Goal: Task Accomplishment & Management: Manage account settings

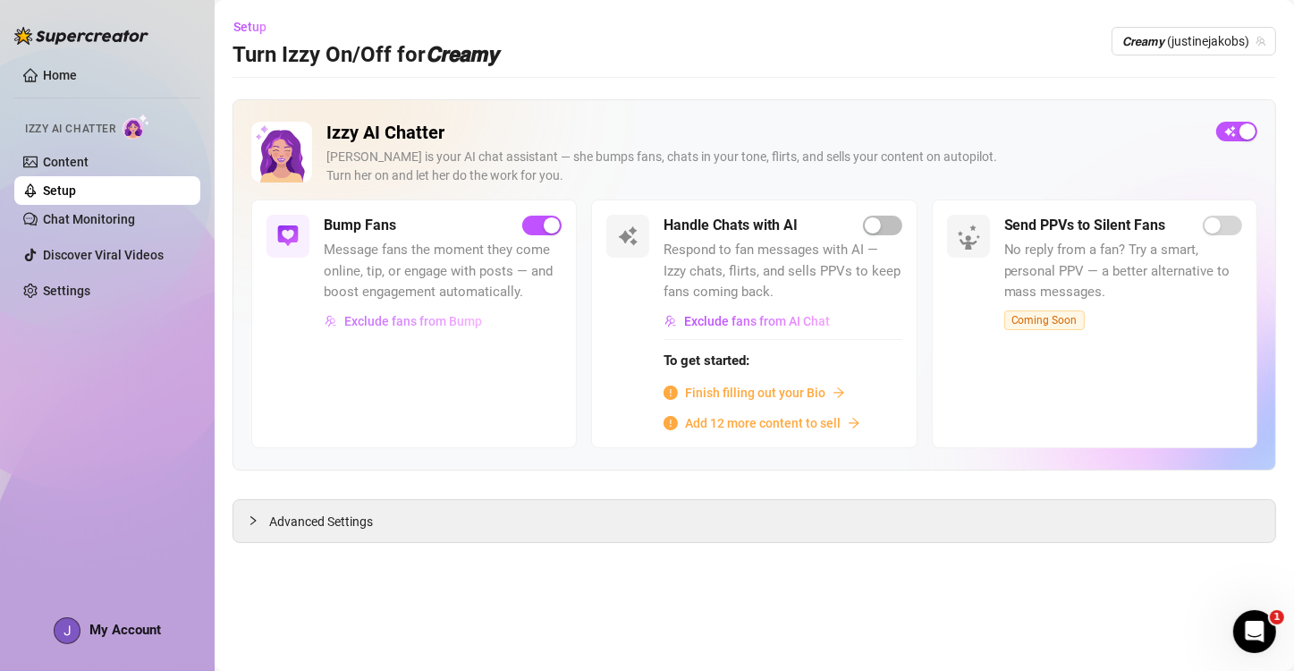
click at [366, 315] on span "Exclude fans from Bump" at bounding box center [413, 321] width 138 height 14
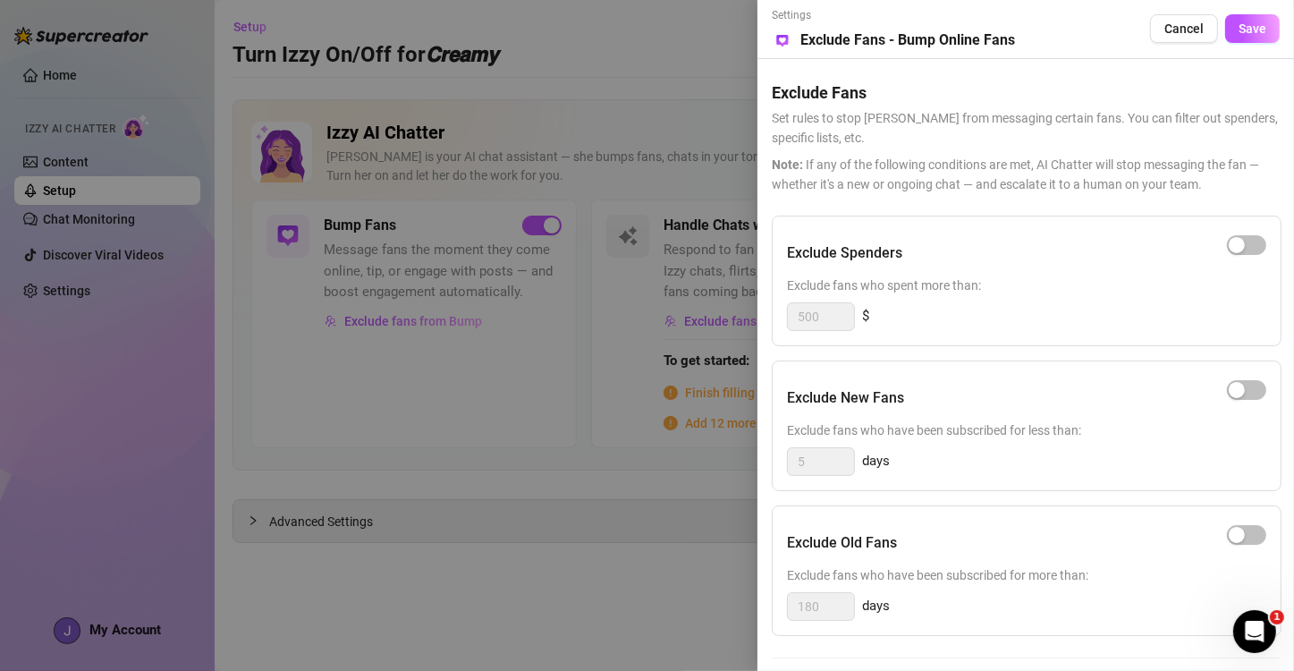
click at [412, 558] on div at bounding box center [647, 335] width 1294 height 671
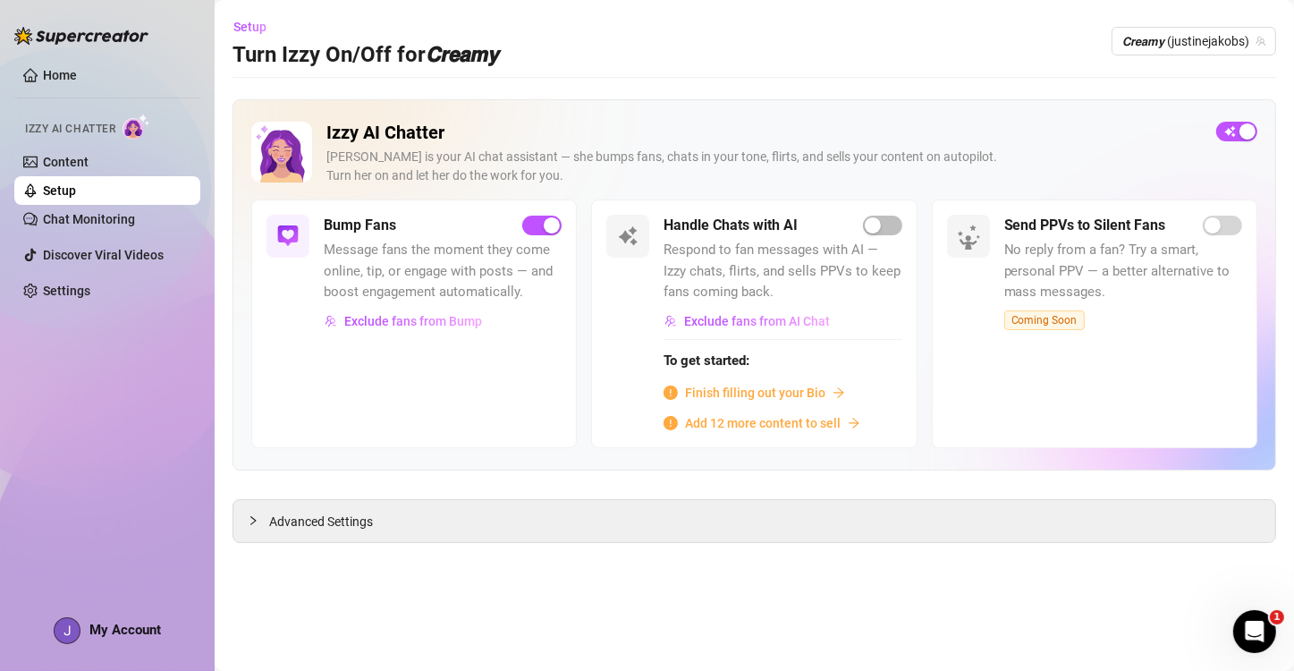
click at [343, 229] on h5 "Bump Fans" at bounding box center [360, 225] width 72 height 21
click at [526, 222] on span "button" at bounding box center [541, 225] width 39 height 20
click at [514, 231] on div "Bump Fans" at bounding box center [443, 225] width 238 height 21
click at [1247, 130] on span "button" at bounding box center [1236, 132] width 41 height 20
click at [357, 522] on span "Advanced Settings" at bounding box center [321, 521] width 104 height 20
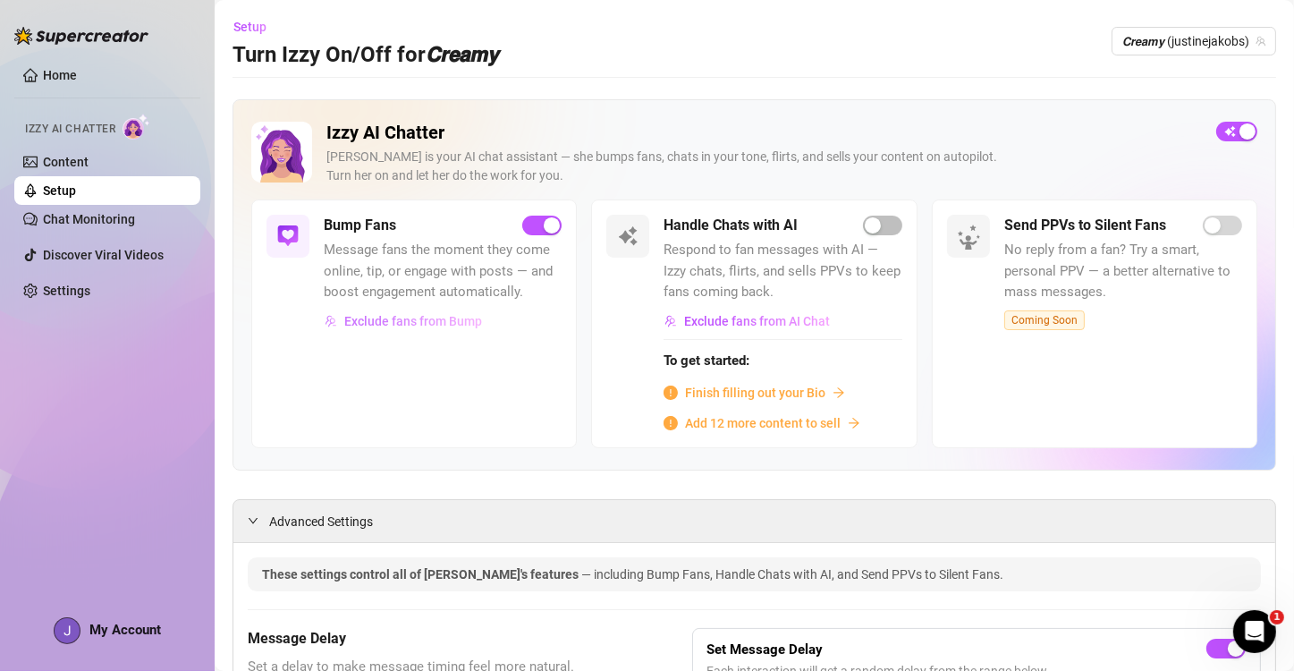
click at [388, 319] on span "Exclude fans from Bump" at bounding box center [413, 321] width 138 height 14
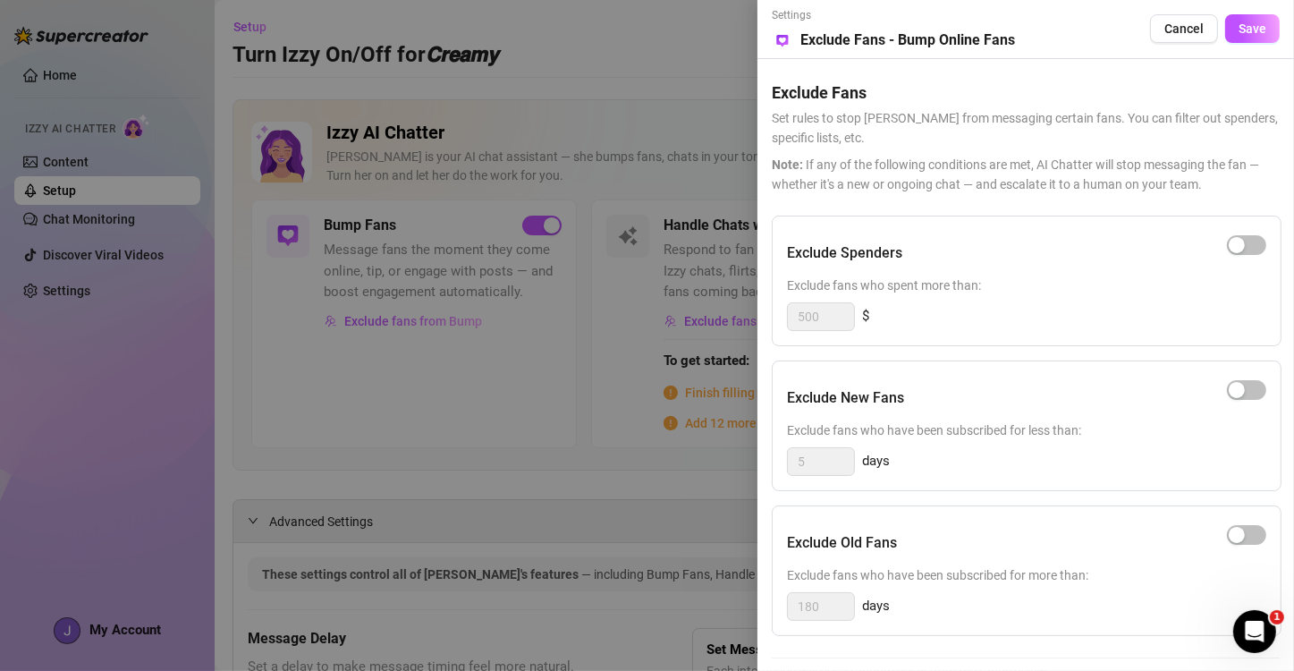
click at [346, 376] on div at bounding box center [647, 335] width 1294 height 671
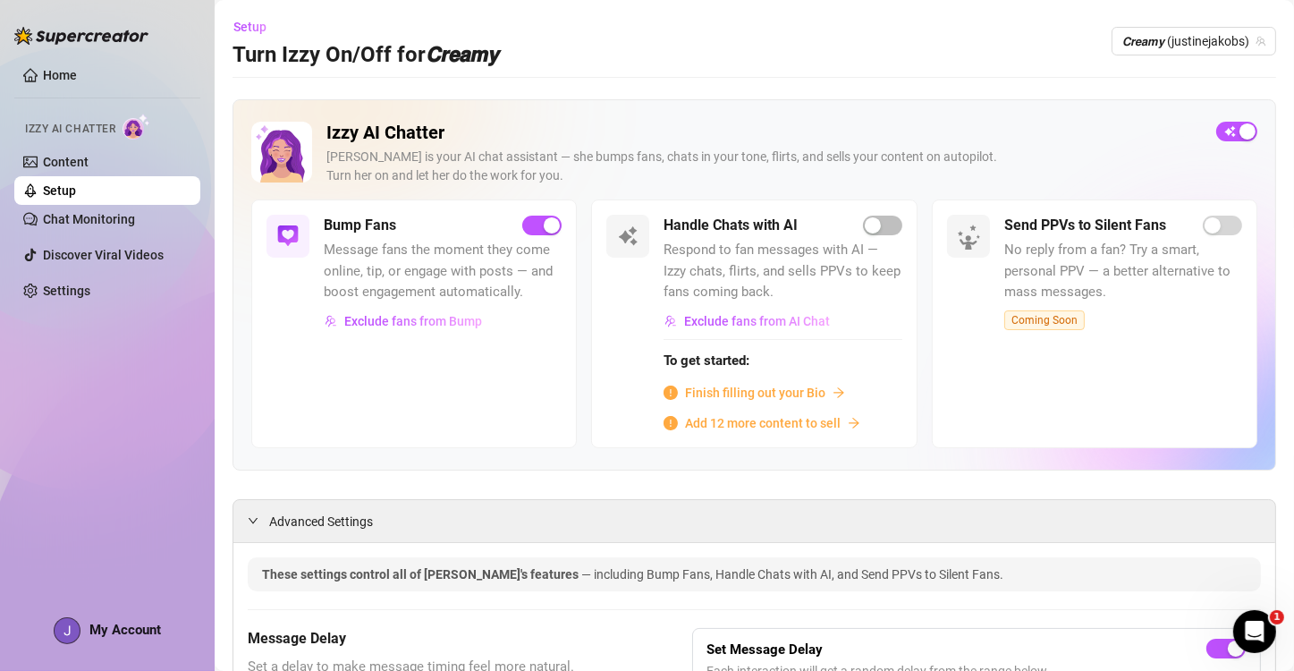
click at [284, 231] on img at bounding box center [287, 235] width 21 height 21
click at [81, 220] on link "Chat Monitoring" at bounding box center [89, 219] width 92 height 14
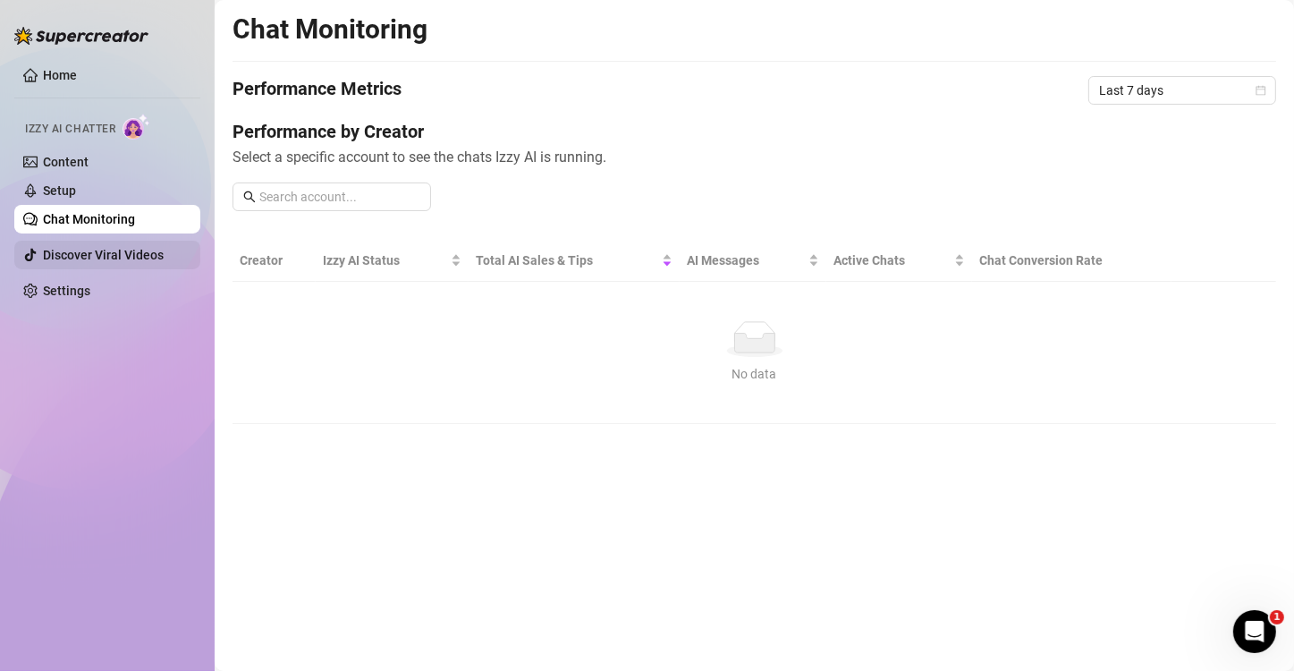
click at [69, 261] on link "Discover Viral Videos" at bounding box center [103, 255] width 121 height 14
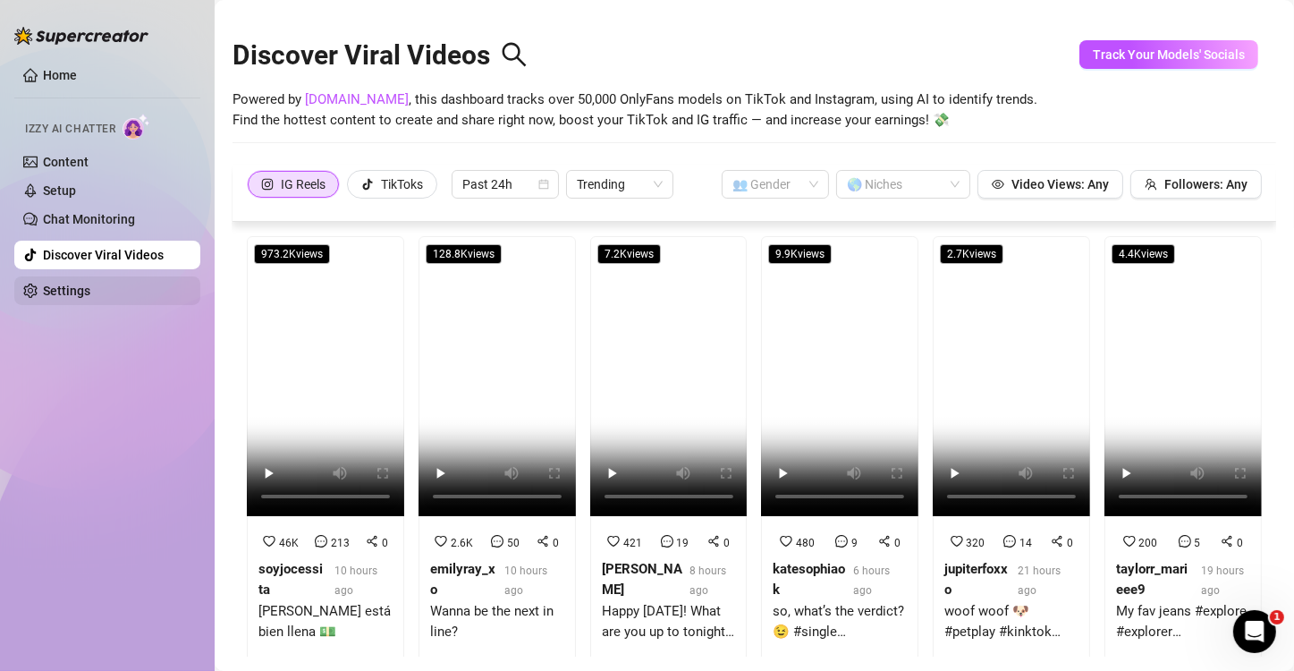
click at [64, 295] on link "Settings" at bounding box center [66, 290] width 47 height 14
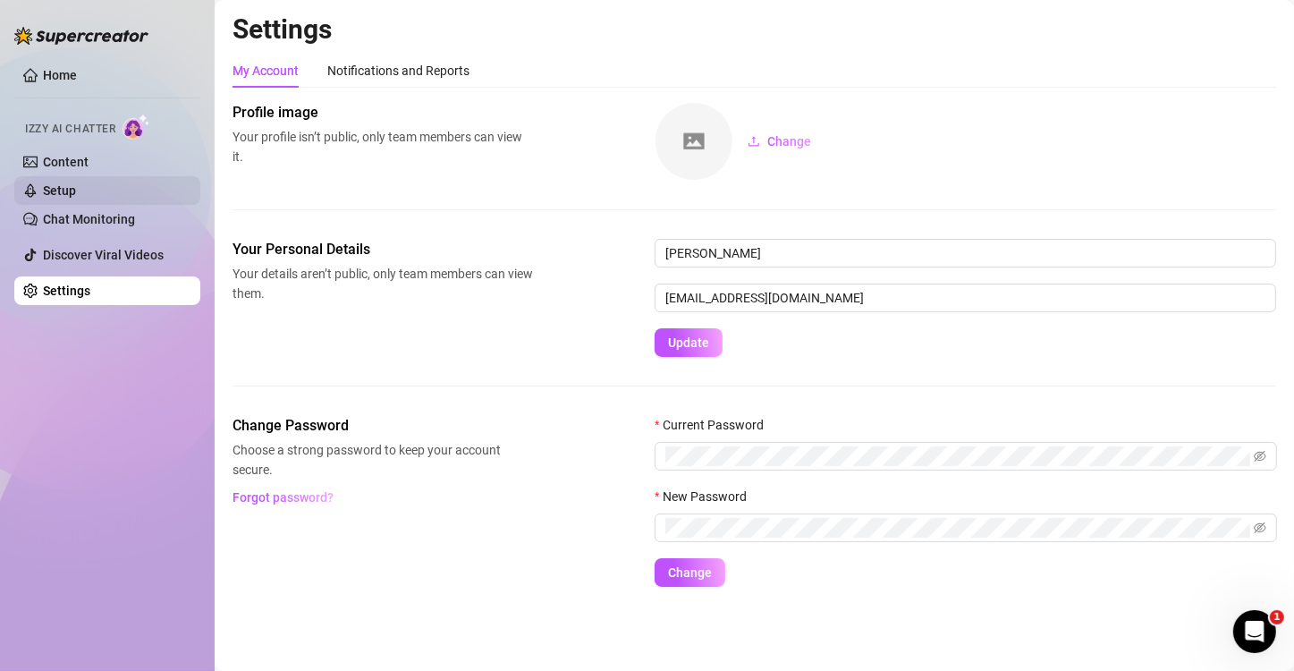
click at [60, 188] on link "Setup" at bounding box center [59, 190] width 33 height 14
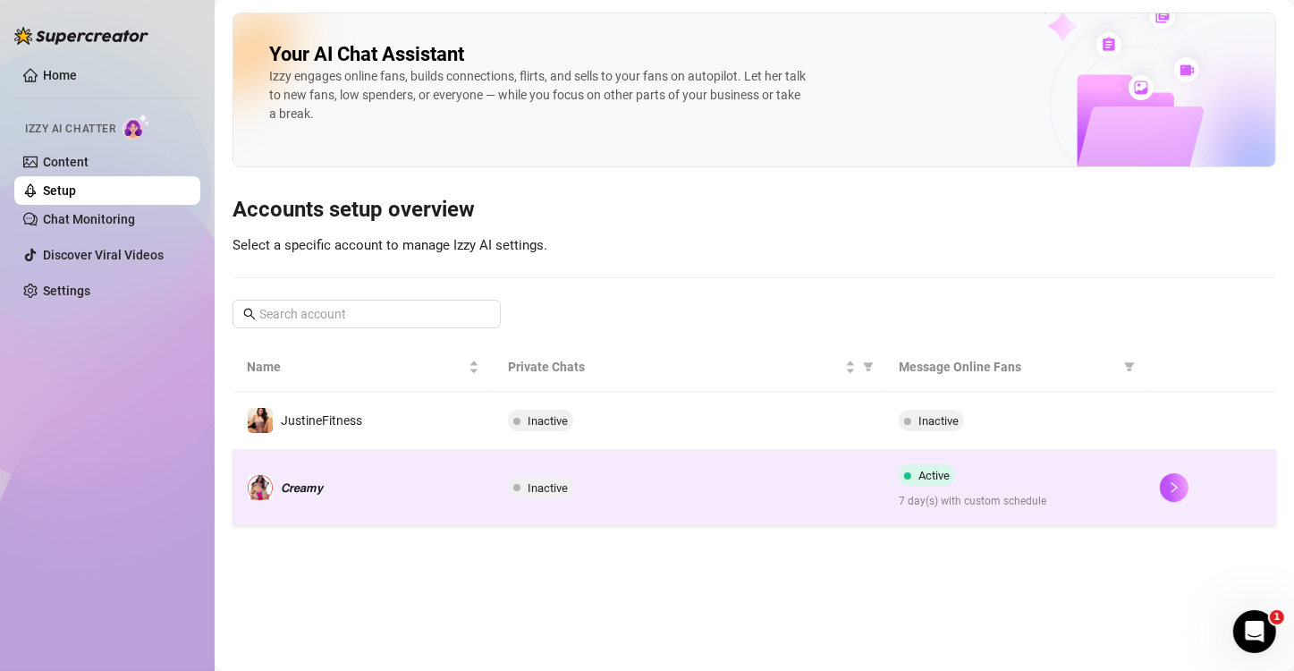
click at [1103, 490] on div "Active 7 day(s) with custom schedule" at bounding box center [1015, 487] width 232 height 46
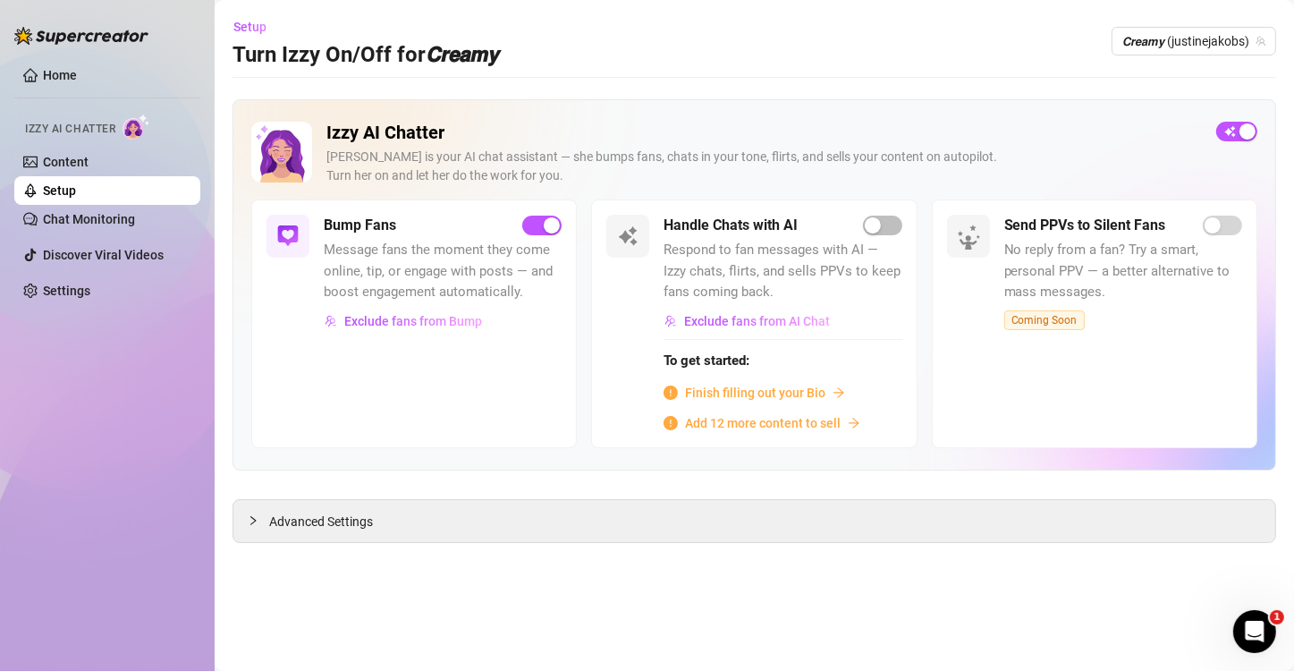
click at [76, 192] on link "Setup" at bounding box center [59, 190] width 33 height 14
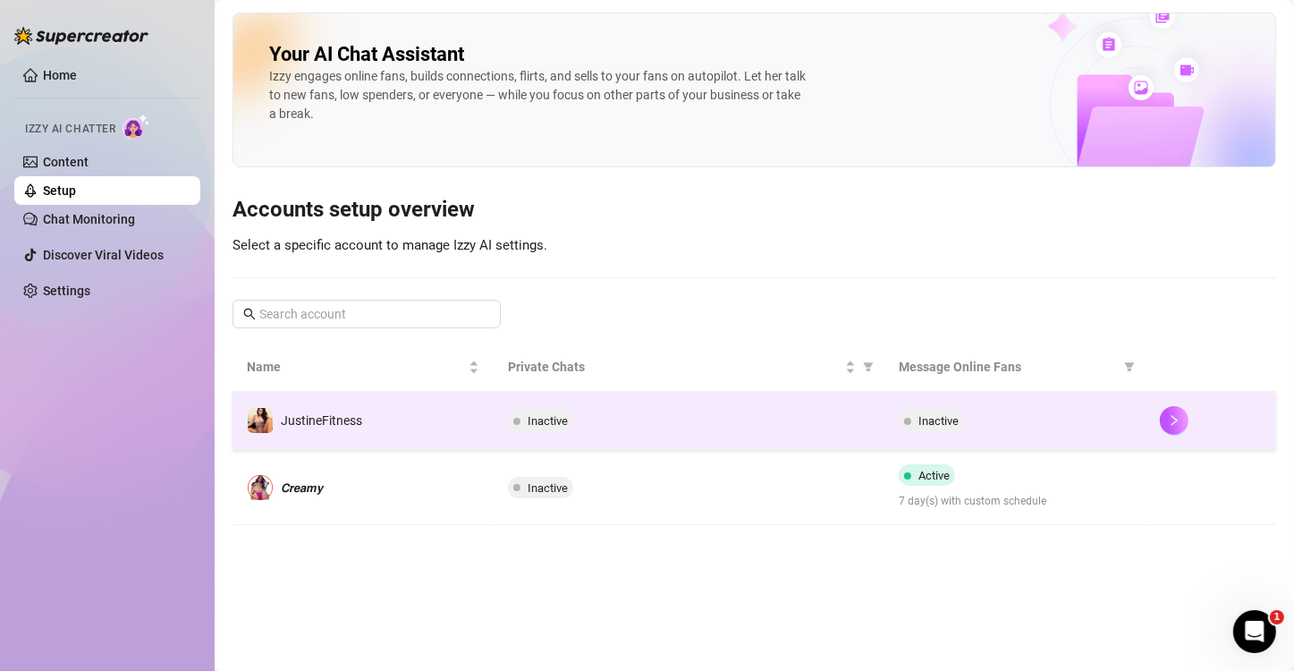
click at [1025, 431] on td "Inactive" at bounding box center [1014, 421] width 261 height 58
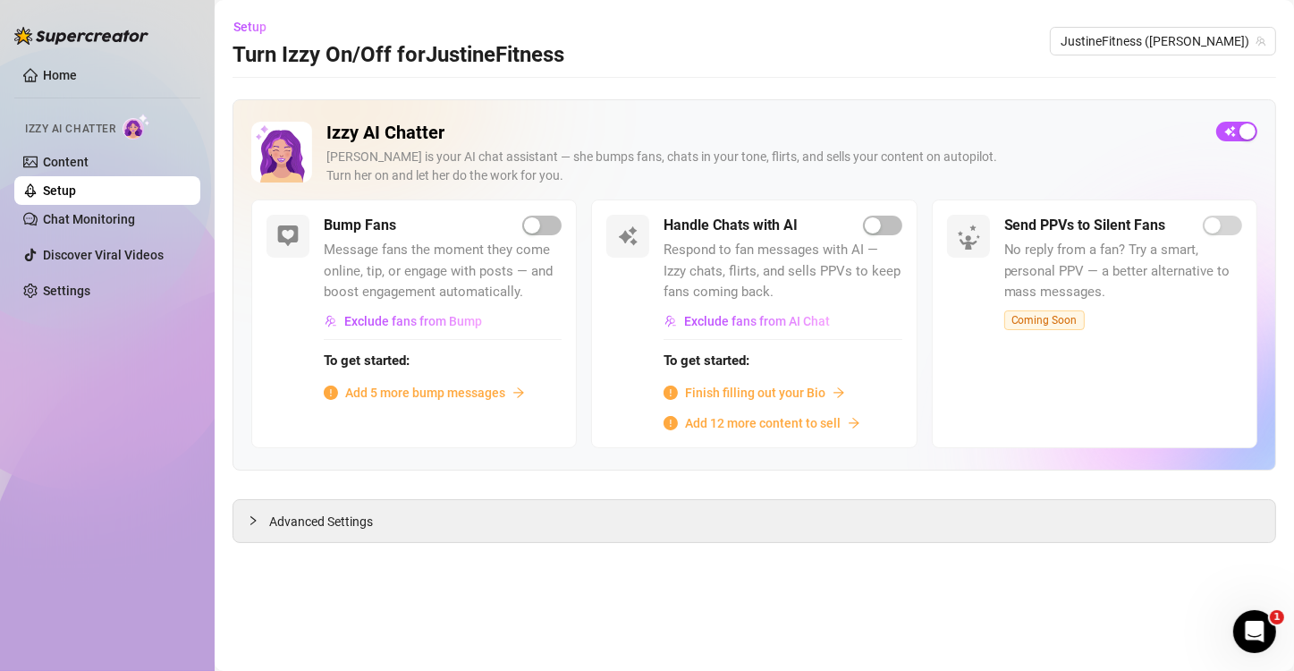
click at [76, 183] on link "Setup" at bounding box center [59, 190] width 33 height 14
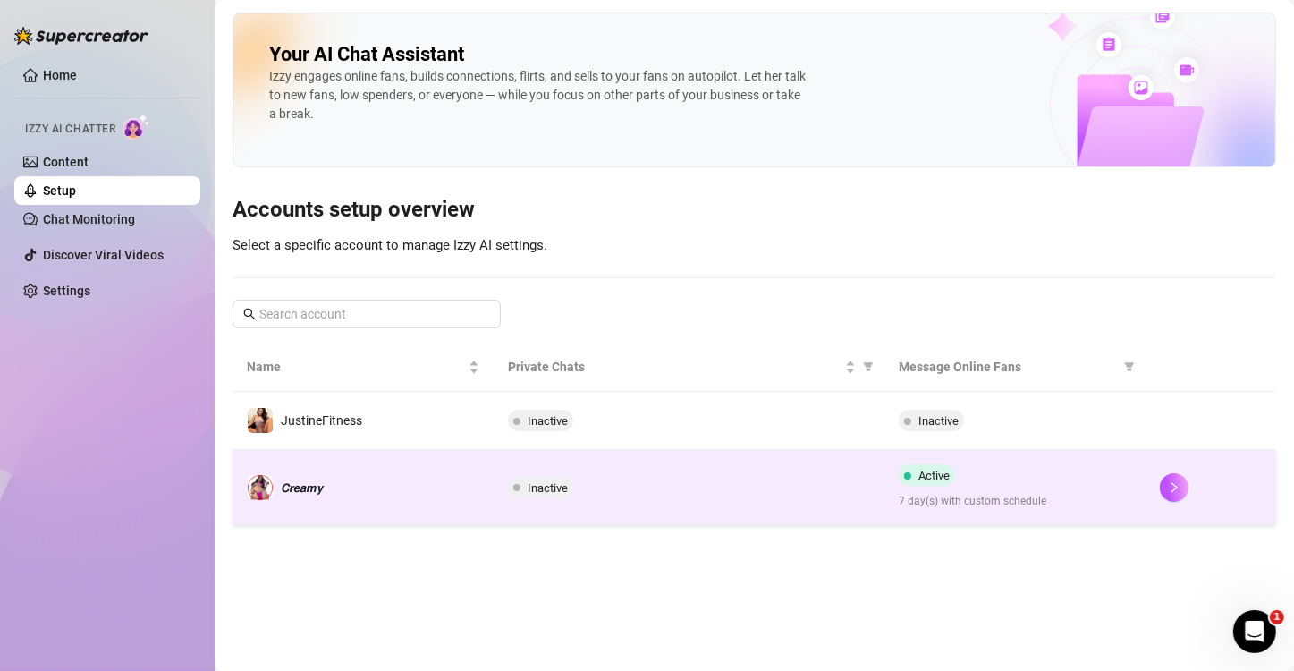
click at [1033, 512] on td "Active 7 day(s) with custom schedule" at bounding box center [1014, 487] width 261 height 75
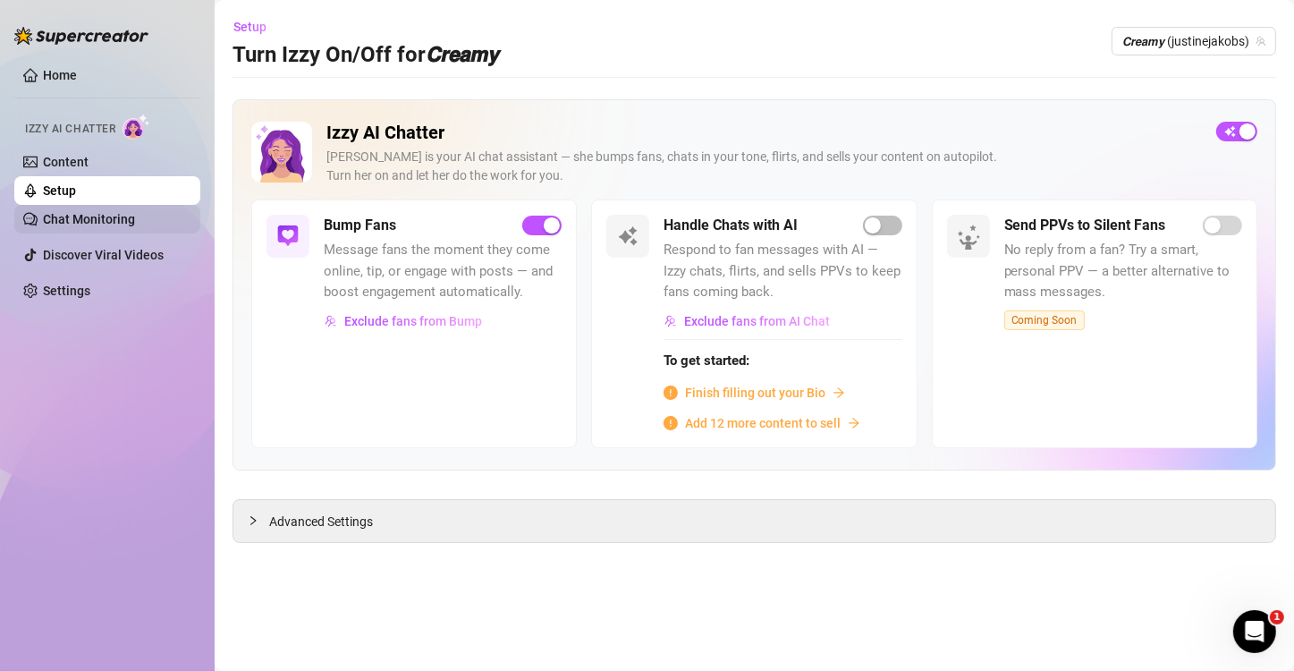
click at [63, 223] on link "Chat Monitoring" at bounding box center [89, 219] width 92 height 14
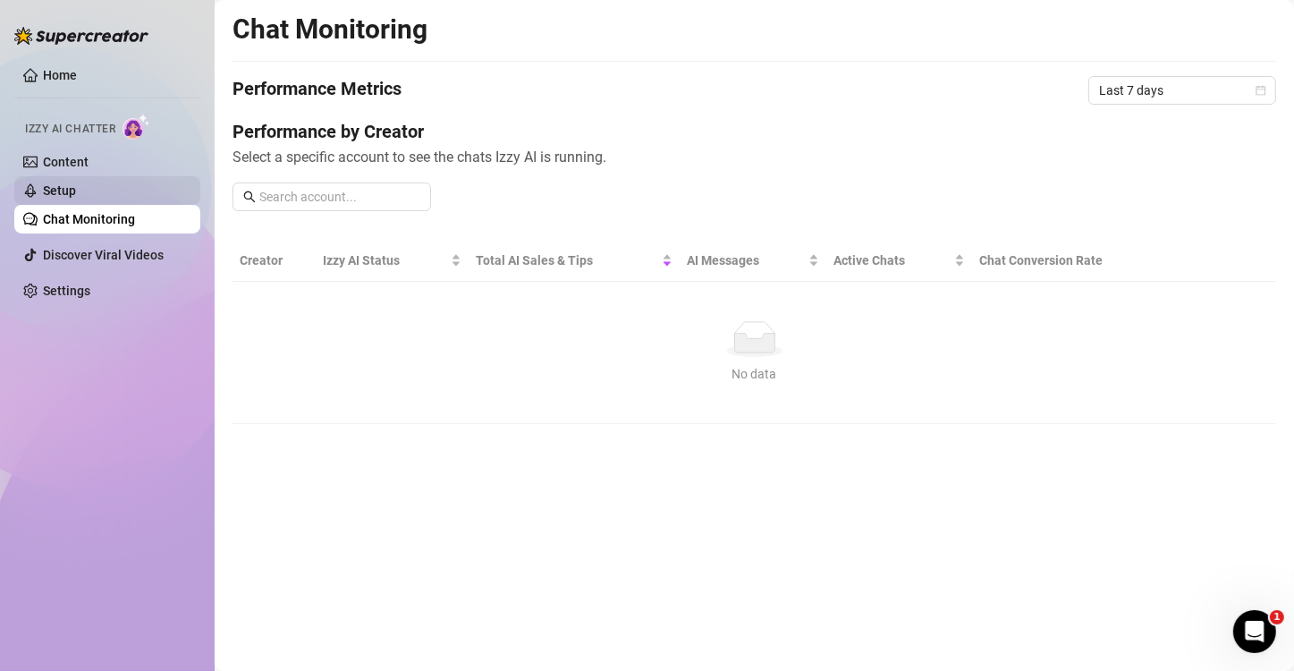
click at [76, 186] on link "Setup" at bounding box center [59, 190] width 33 height 14
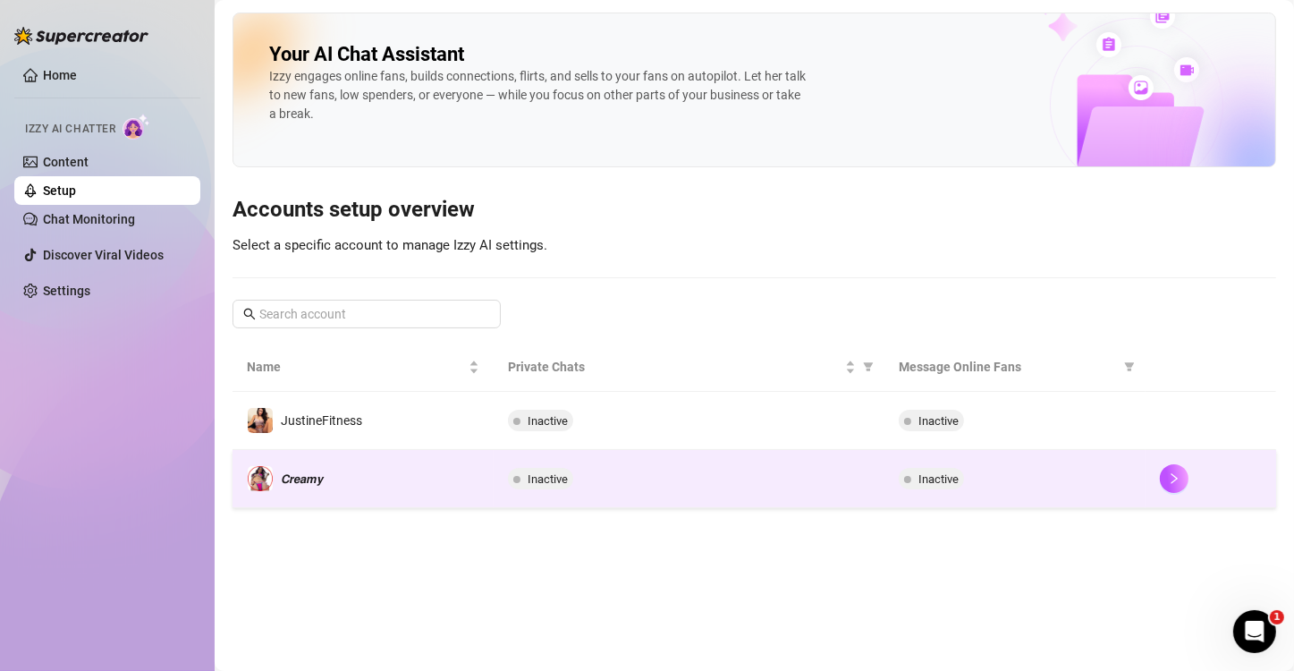
click at [763, 485] on div "Inactive" at bounding box center [689, 478] width 363 height 21
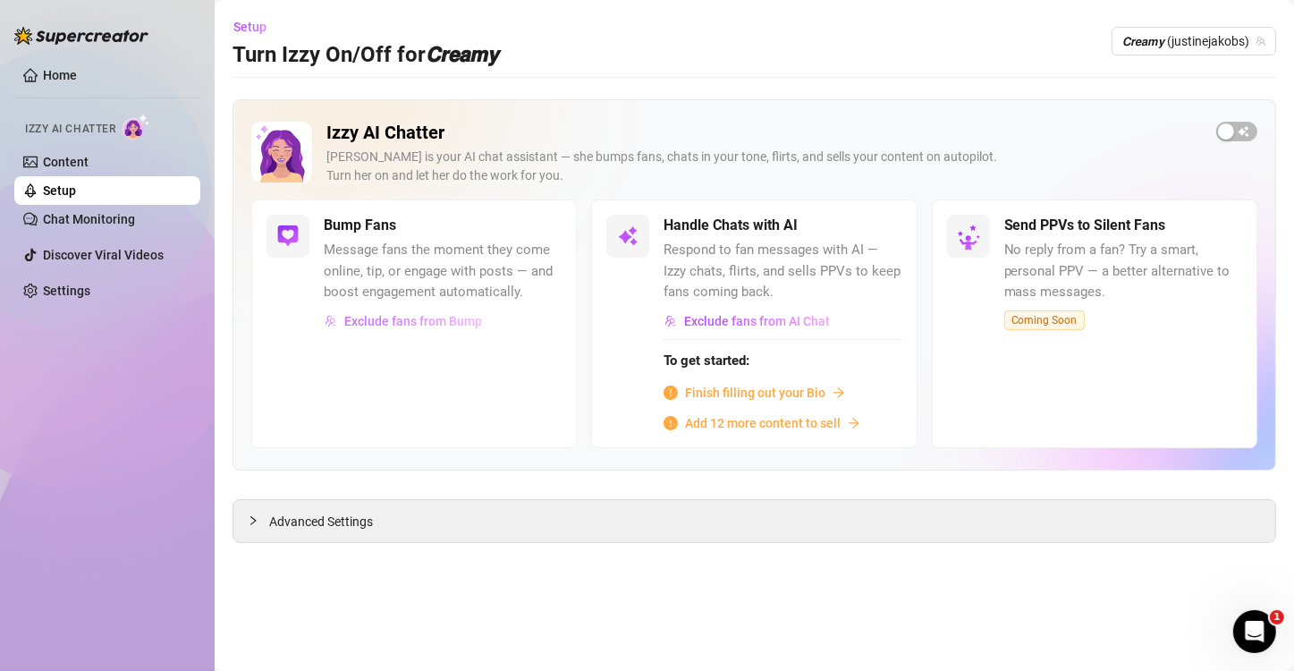
click at [410, 321] on span "Exclude fans from Bump" at bounding box center [413, 321] width 138 height 14
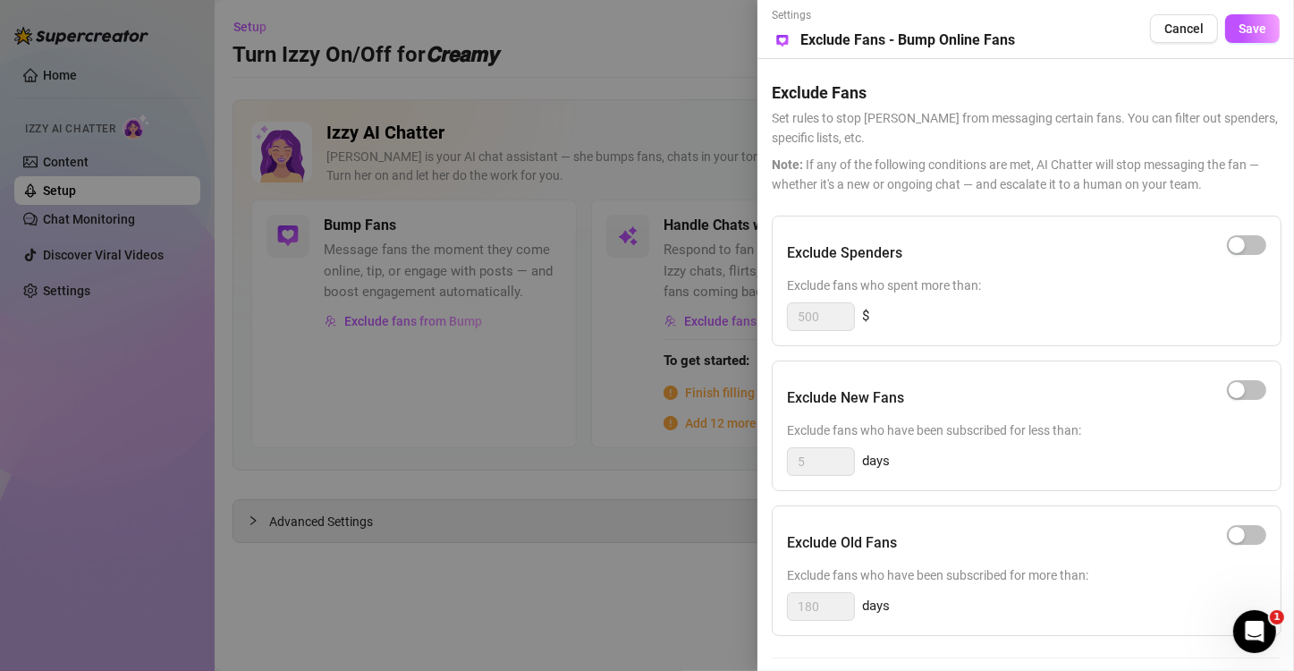
click at [335, 411] on div at bounding box center [647, 335] width 1294 height 671
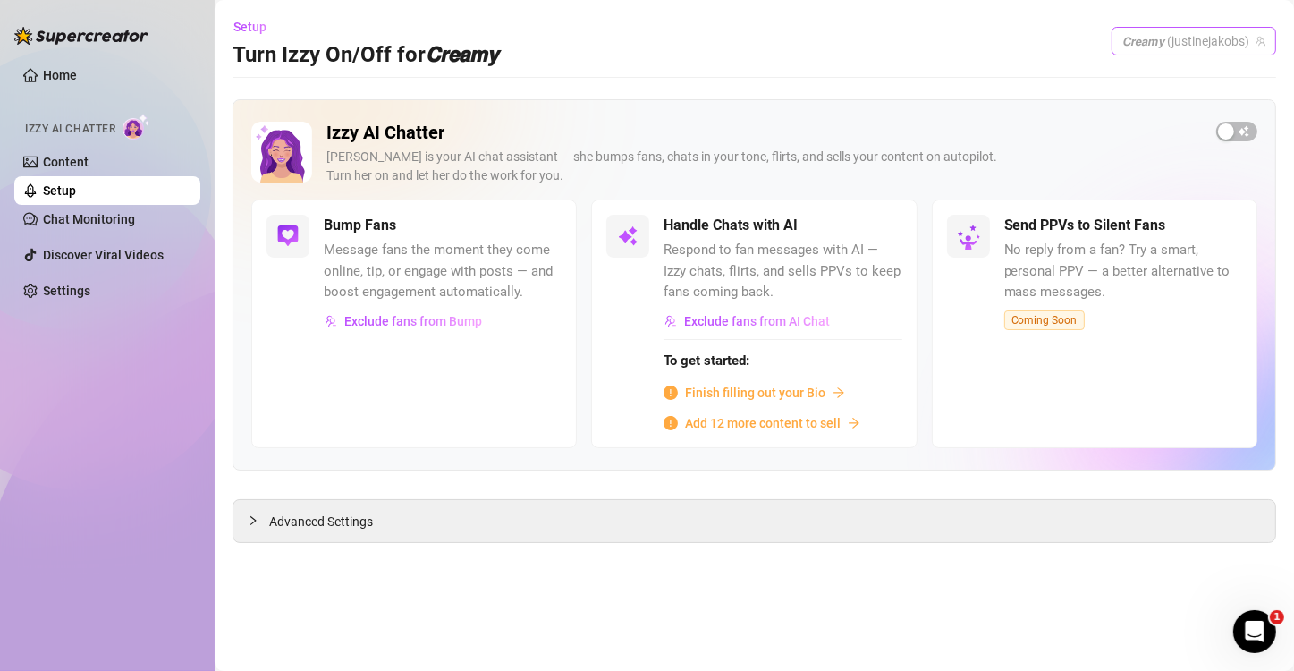
click at [1190, 46] on span "𝘾𝙧𝙚𝙖𝙢𝙮 (justinejakobs)" at bounding box center [1193, 41] width 143 height 27
click at [700, 64] on div "Setup Turn Izzy On/Off for 𝘾𝙧𝙚𝙖𝙢𝙮 𝘾𝙧𝙚𝙖𝙢𝙮 (justinejakobs)" at bounding box center [753, 41] width 1043 height 57
click at [1235, 133] on button "button" at bounding box center [1236, 132] width 41 height 20
click at [475, 511] on div "Advanced Settings" at bounding box center [754, 521] width 1042 height 42
click at [478, 531] on div "Advanced Settings" at bounding box center [754, 521] width 1042 height 42
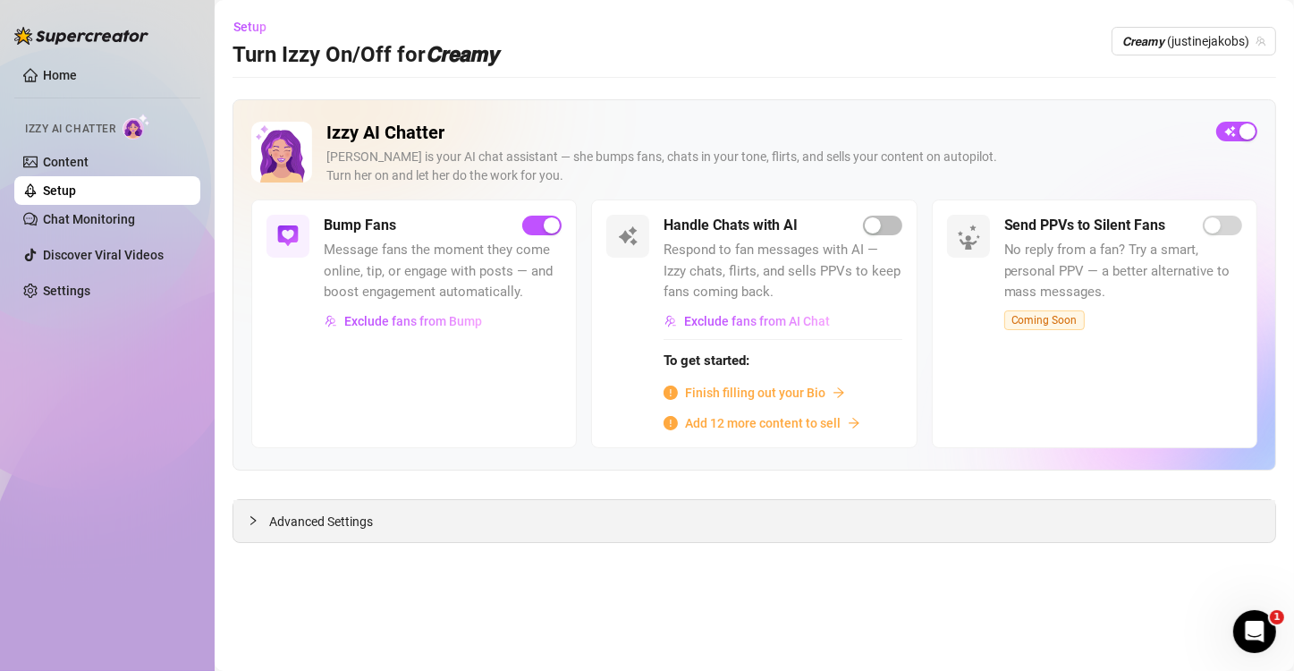
click at [274, 516] on span "Advanced Settings" at bounding box center [321, 521] width 104 height 20
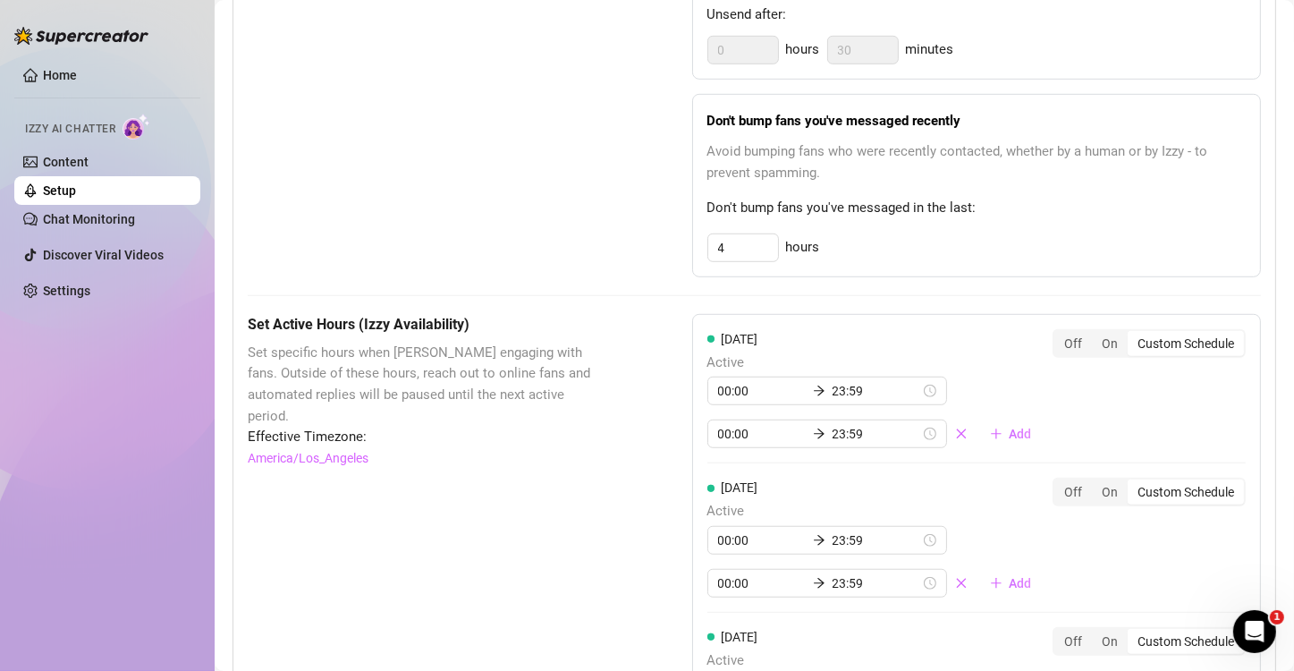
scroll to position [1089, 0]
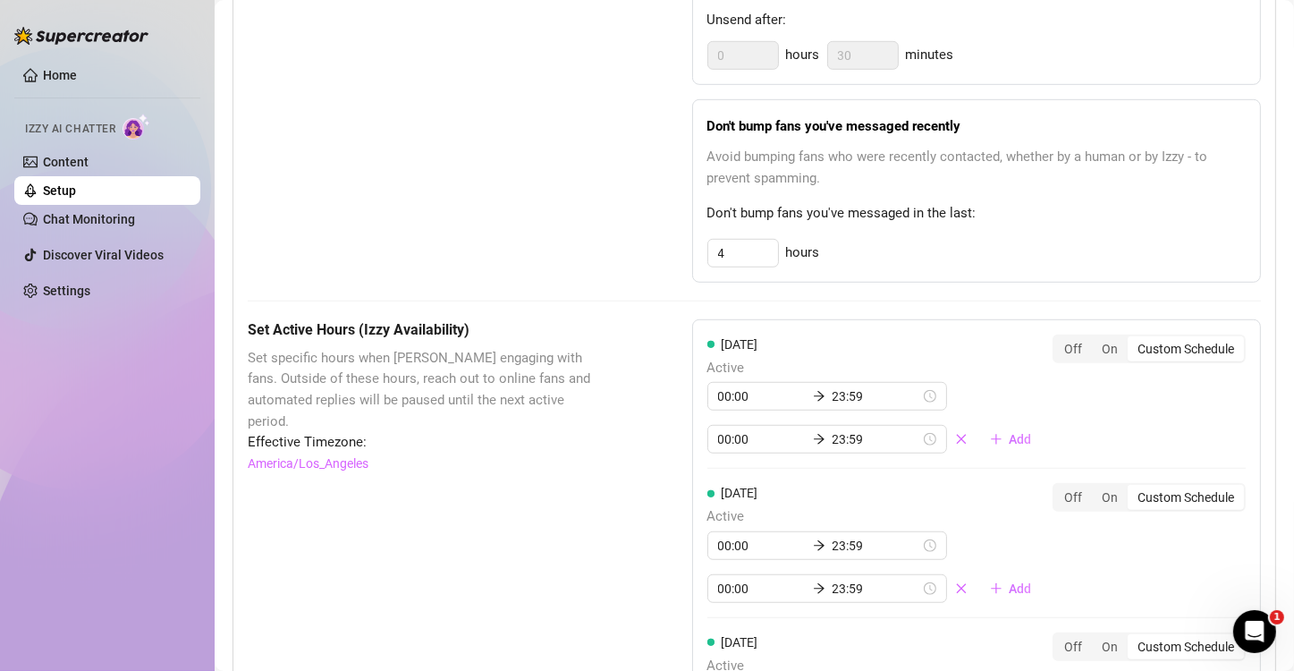
click at [1147, 344] on div "Custom Schedule" at bounding box center [1185, 348] width 116 height 25
click at [1132, 339] on input "Custom Schedule" at bounding box center [1132, 339] width 0 height 0
click at [732, 69] on input "4" at bounding box center [743, 55] width 70 height 27
click at [561, 301] on div "These settings control all of [PERSON_NAME]'s features — including Bump Fans, H…" at bounding box center [754, 486] width 1013 height 2037
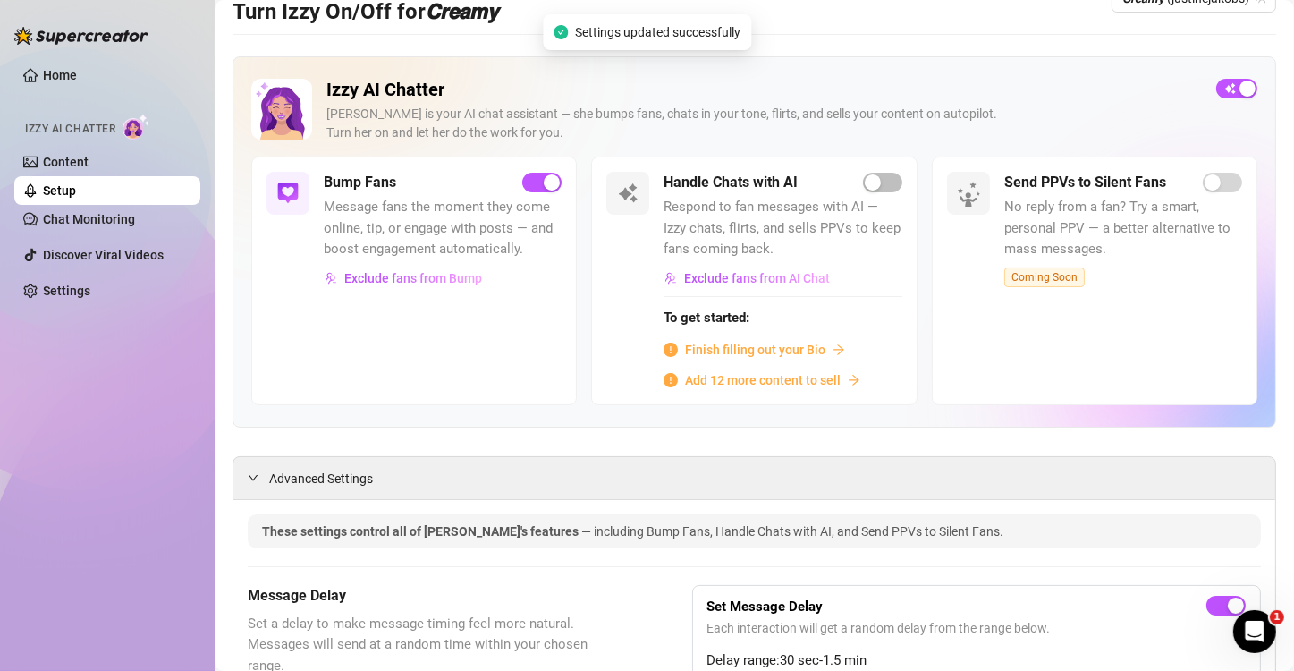
scroll to position [0, 0]
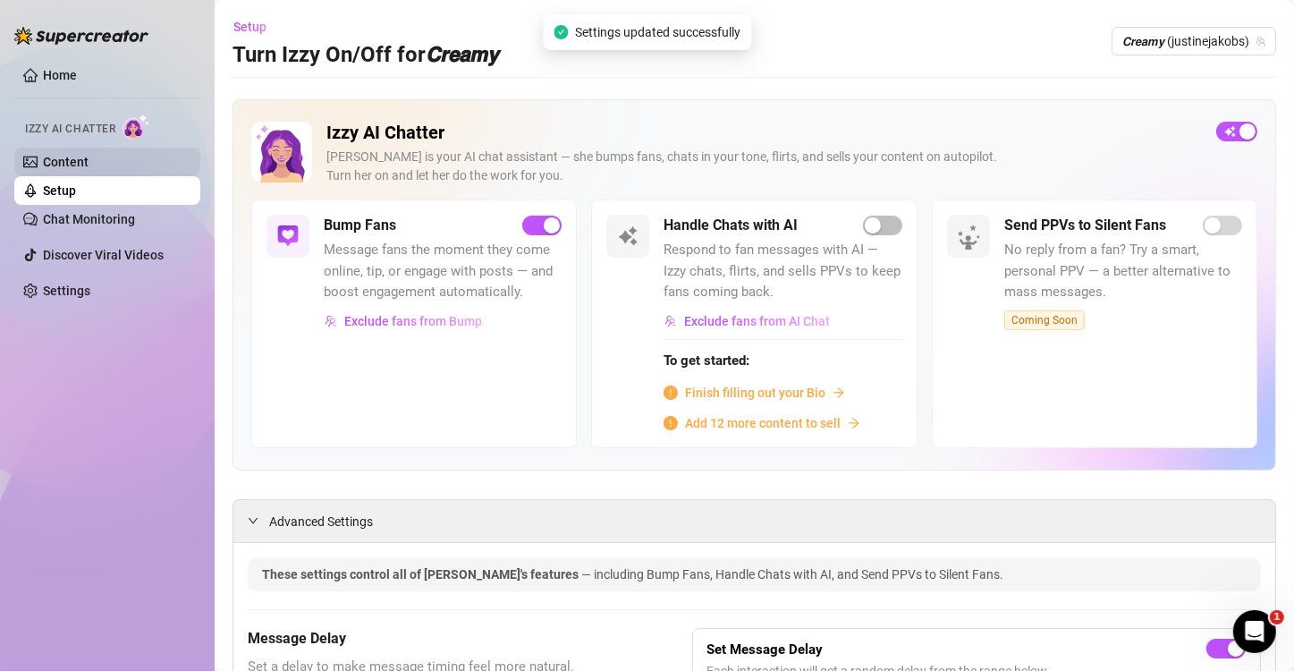
click at [57, 168] on link "Content" at bounding box center [66, 162] width 46 height 14
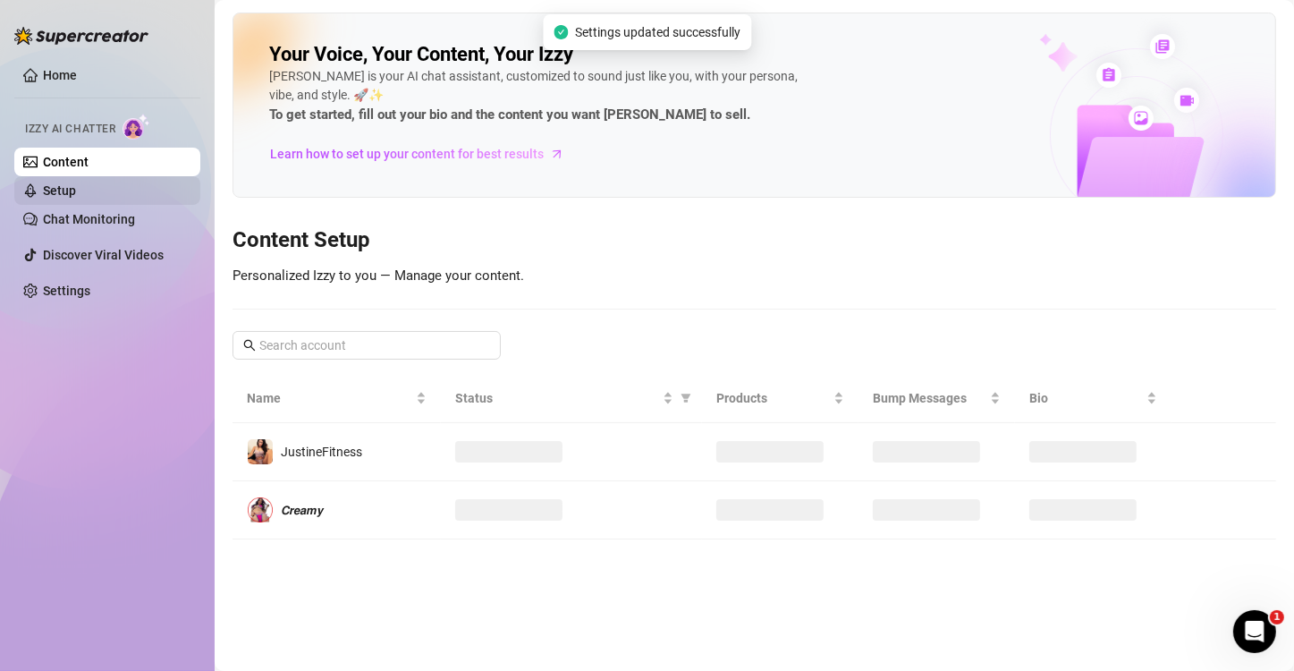
click at [51, 183] on link "Setup" at bounding box center [59, 190] width 33 height 14
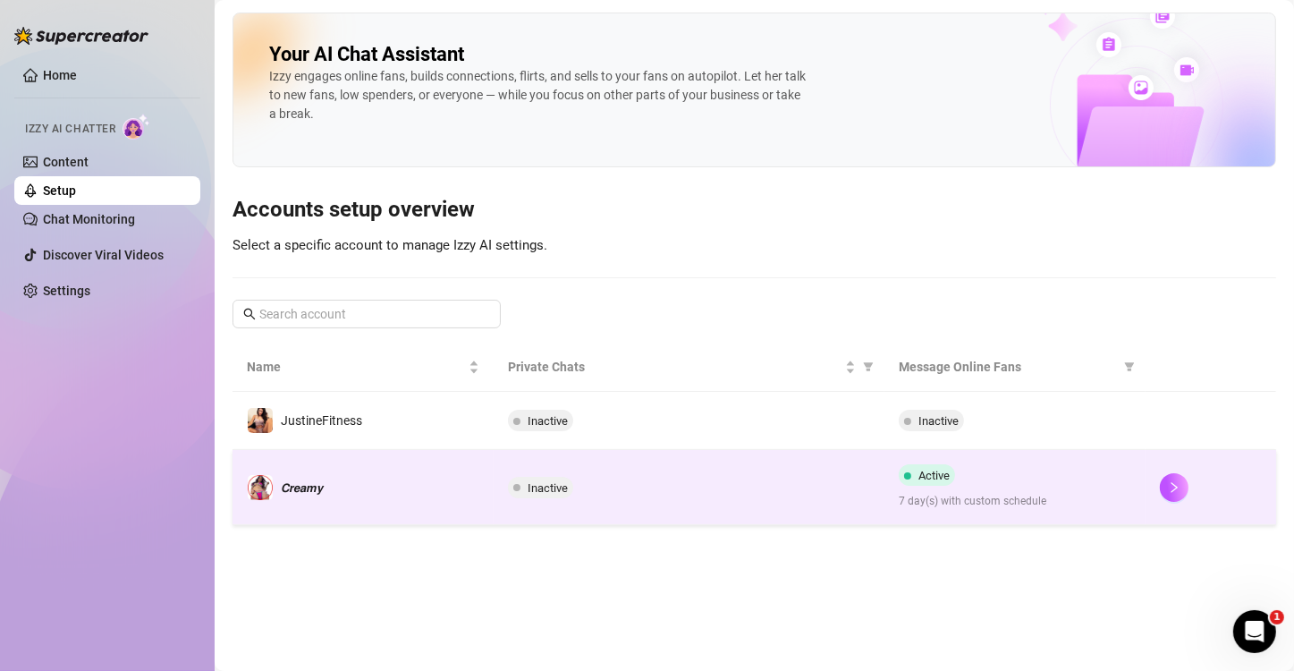
click at [437, 473] on td "𝘾𝙧𝙚𝙖𝙢𝙮" at bounding box center [362, 487] width 261 height 75
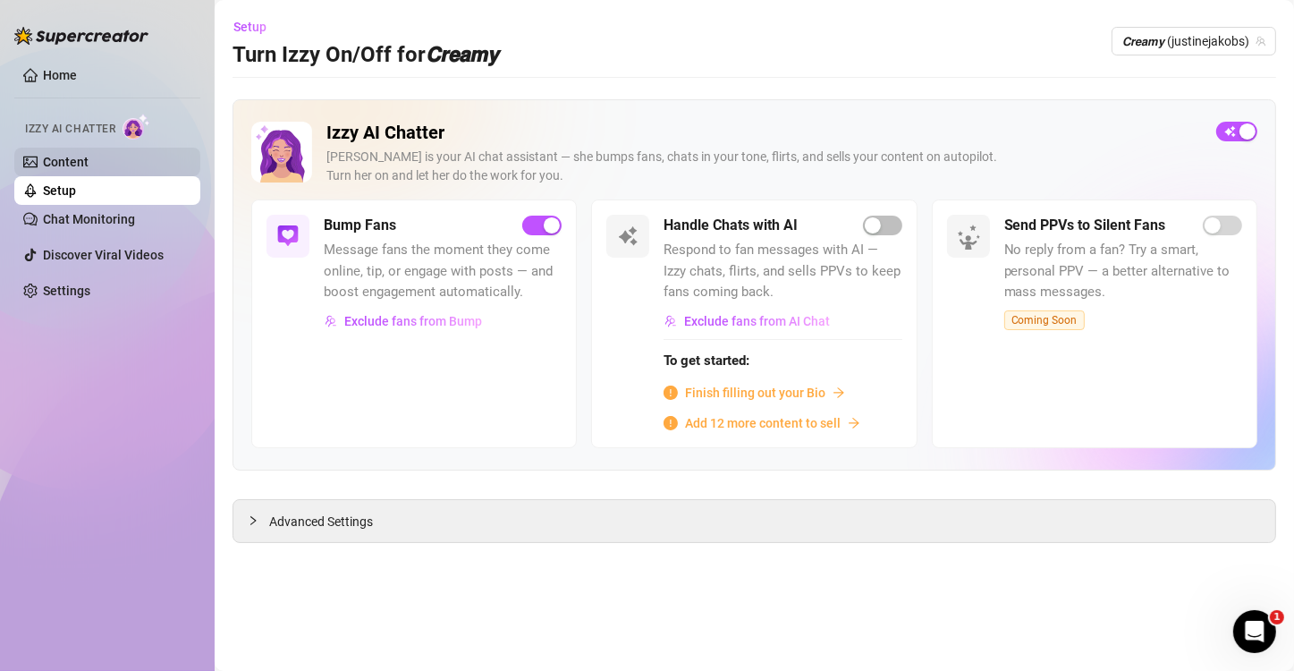
click at [44, 157] on link "Content" at bounding box center [66, 162] width 46 height 14
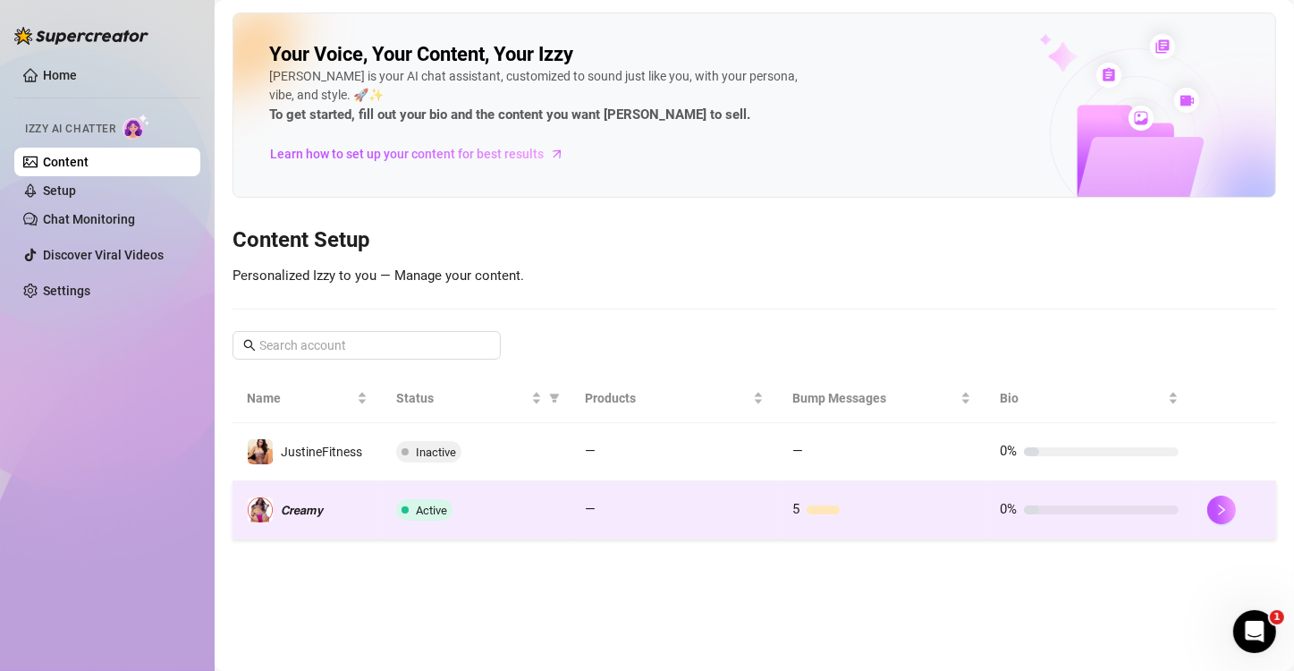
click at [532, 519] on td "Active" at bounding box center [476, 510] width 189 height 58
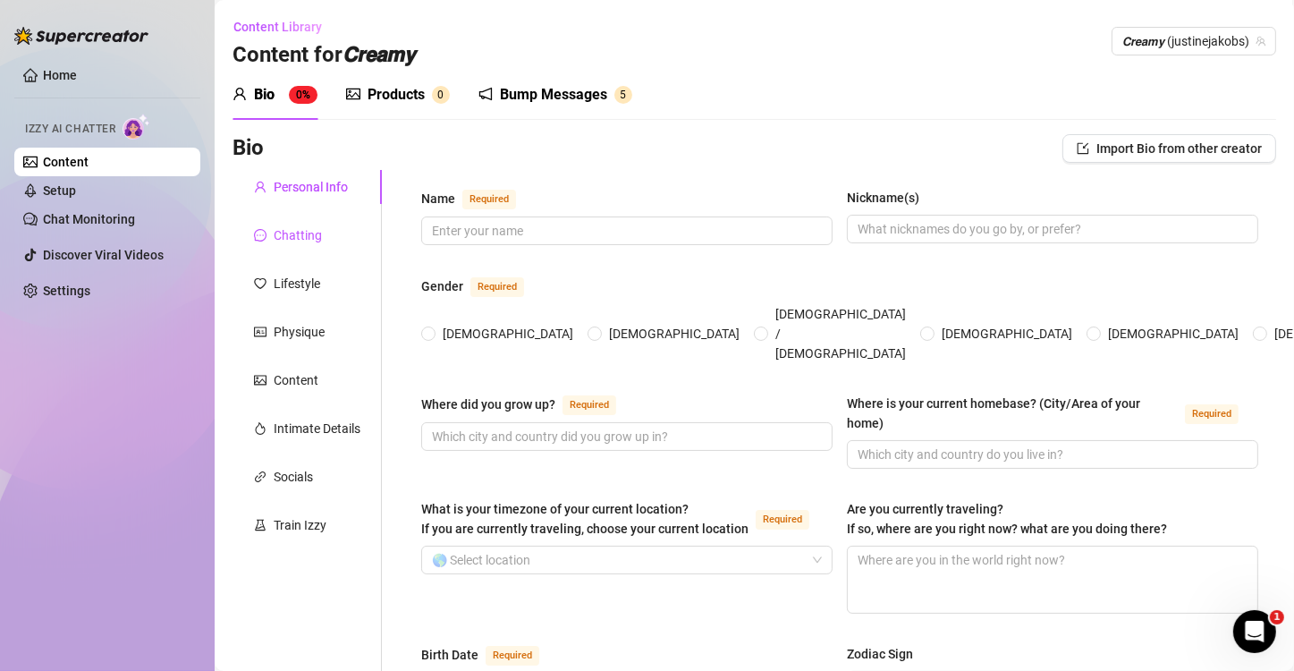
click at [303, 232] on div "Chatting" at bounding box center [298, 235] width 48 height 20
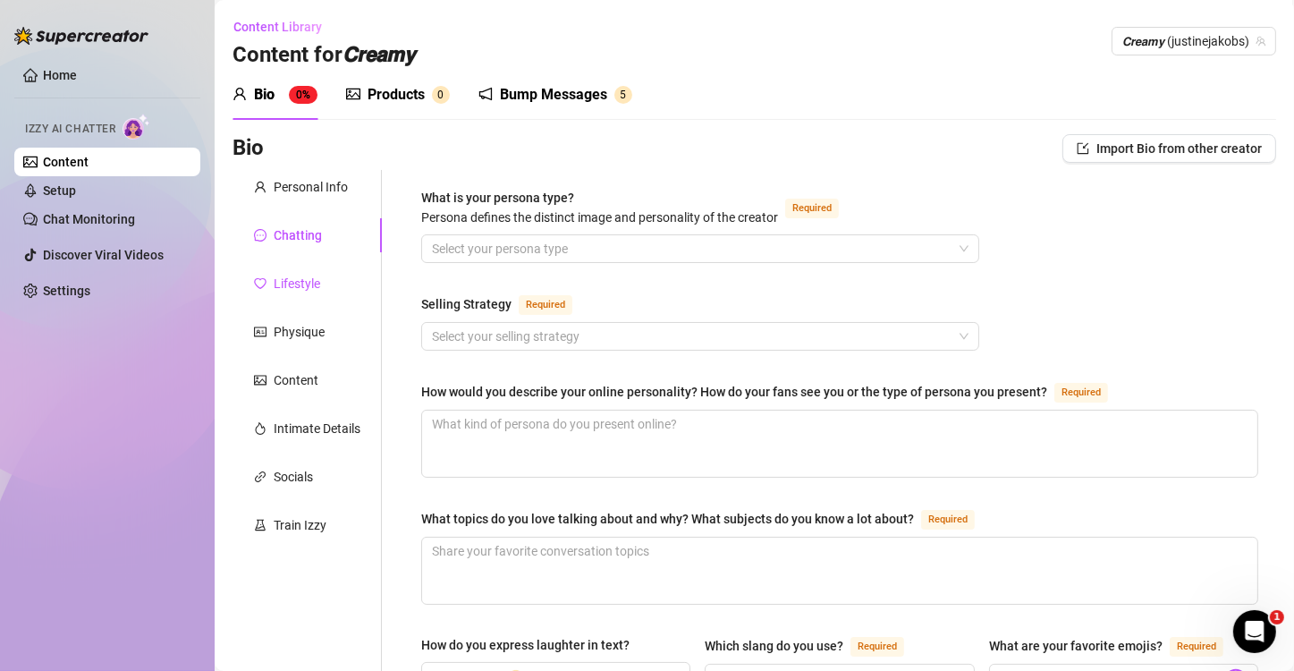
click at [291, 283] on div "Lifestyle" at bounding box center [297, 284] width 46 height 20
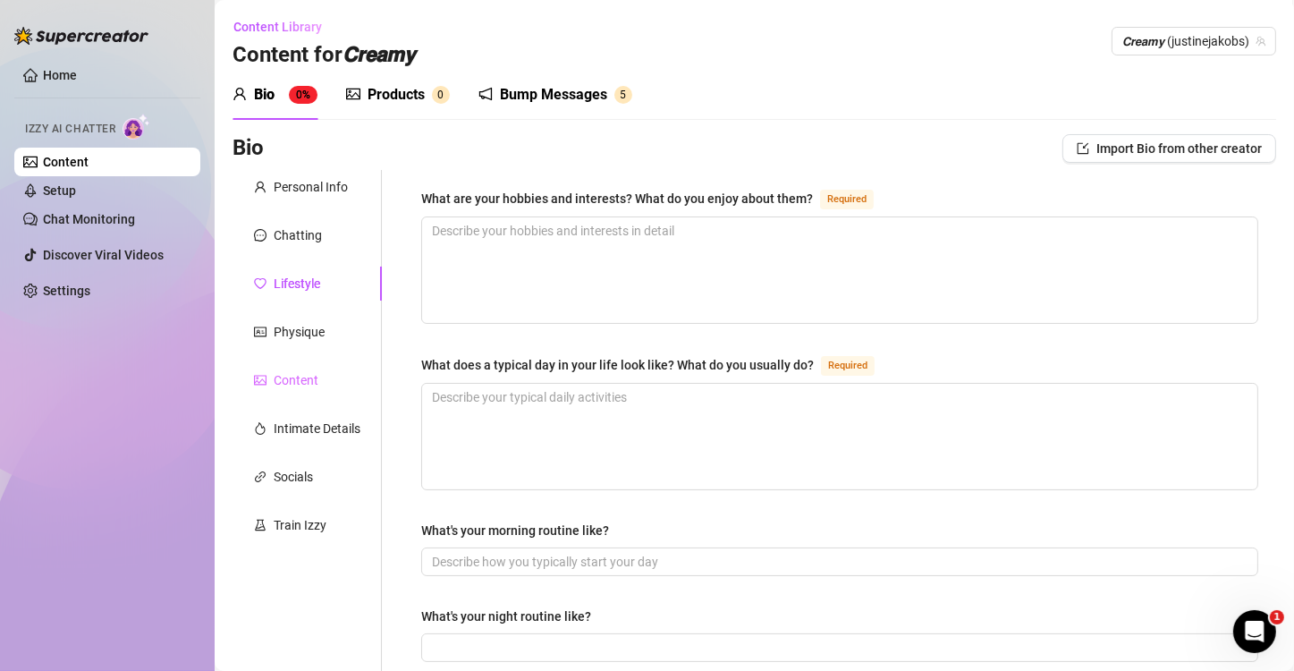
click at [283, 367] on div "Content" at bounding box center [306, 380] width 149 height 34
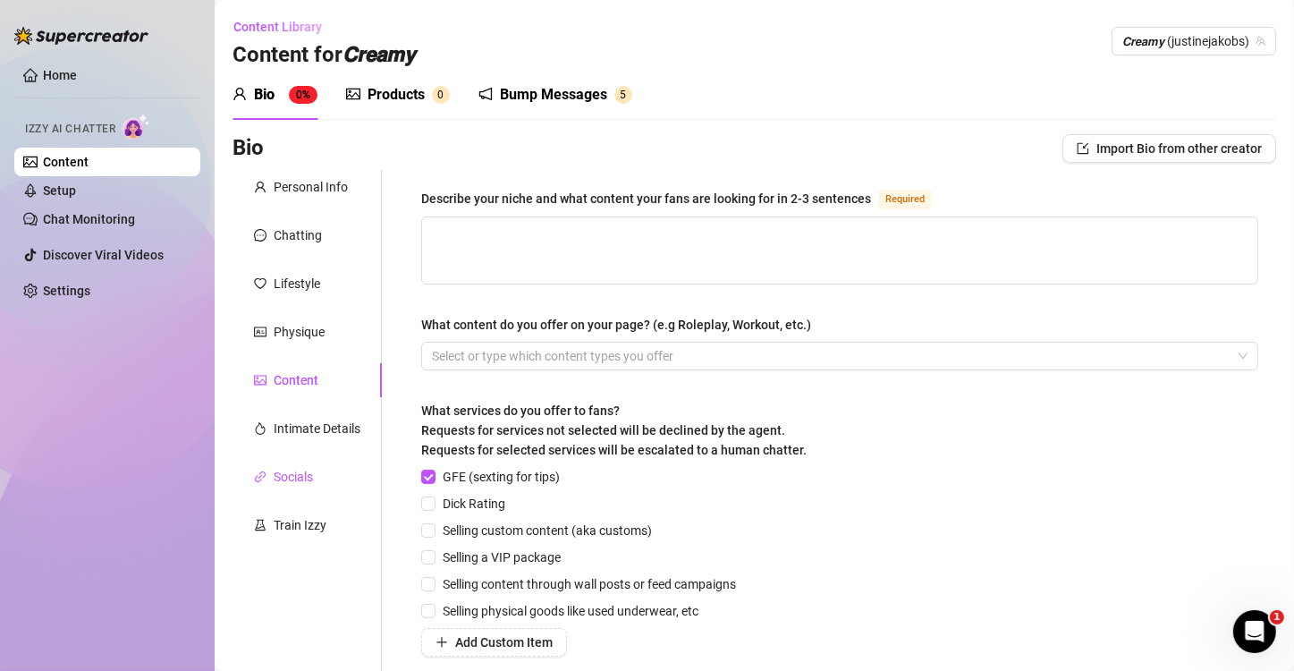
click at [285, 472] on div "Socials" at bounding box center [293, 477] width 39 height 20
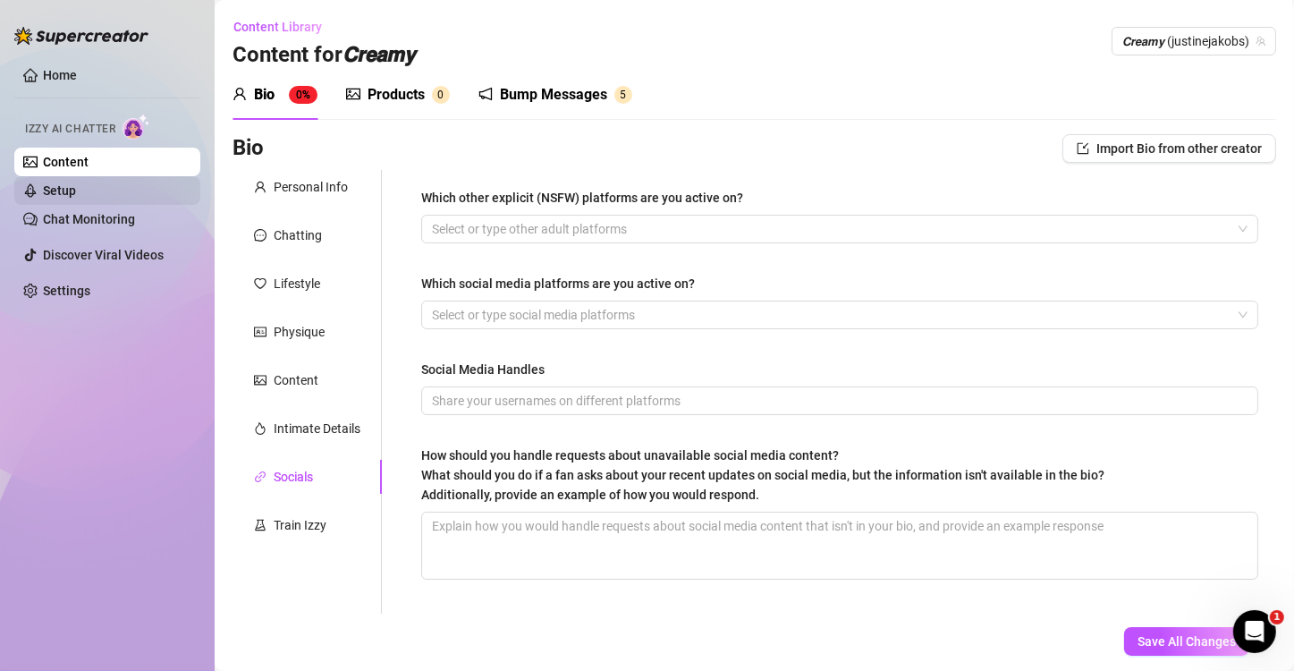
click at [70, 195] on link "Setup" at bounding box center [59, 190] width 33 height 14
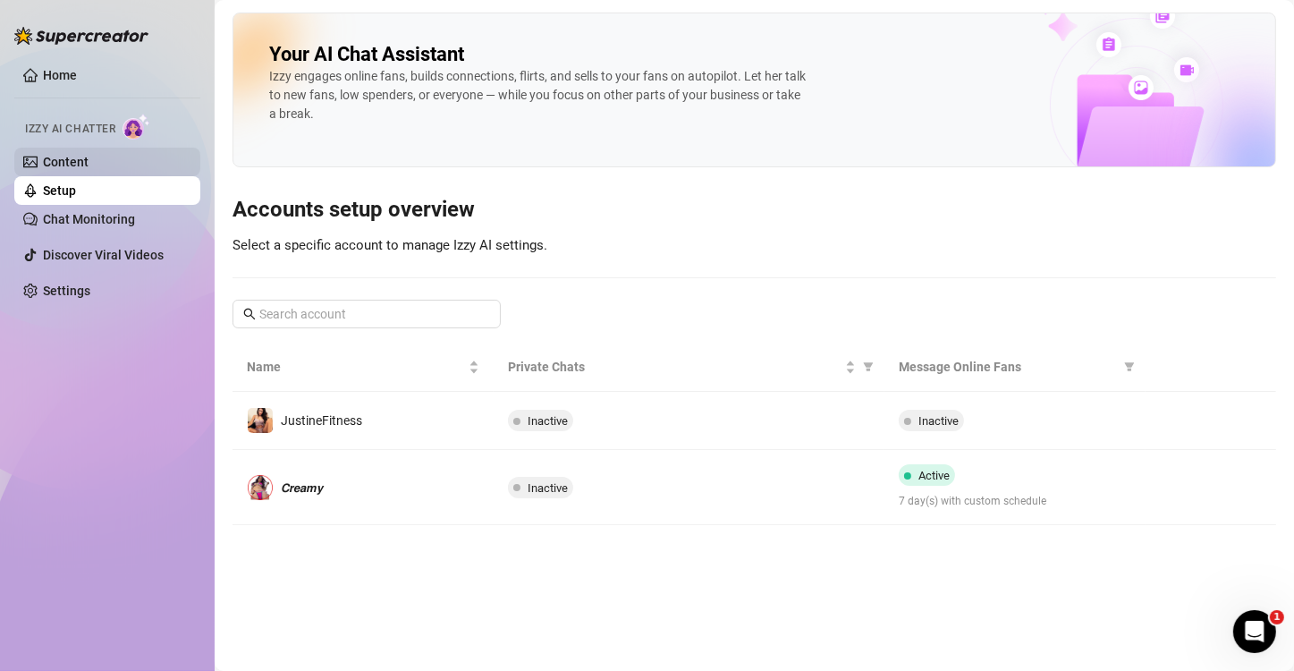
click at [71, 165] on link "Content" at bounding box center [66, 162] width 46 height 14
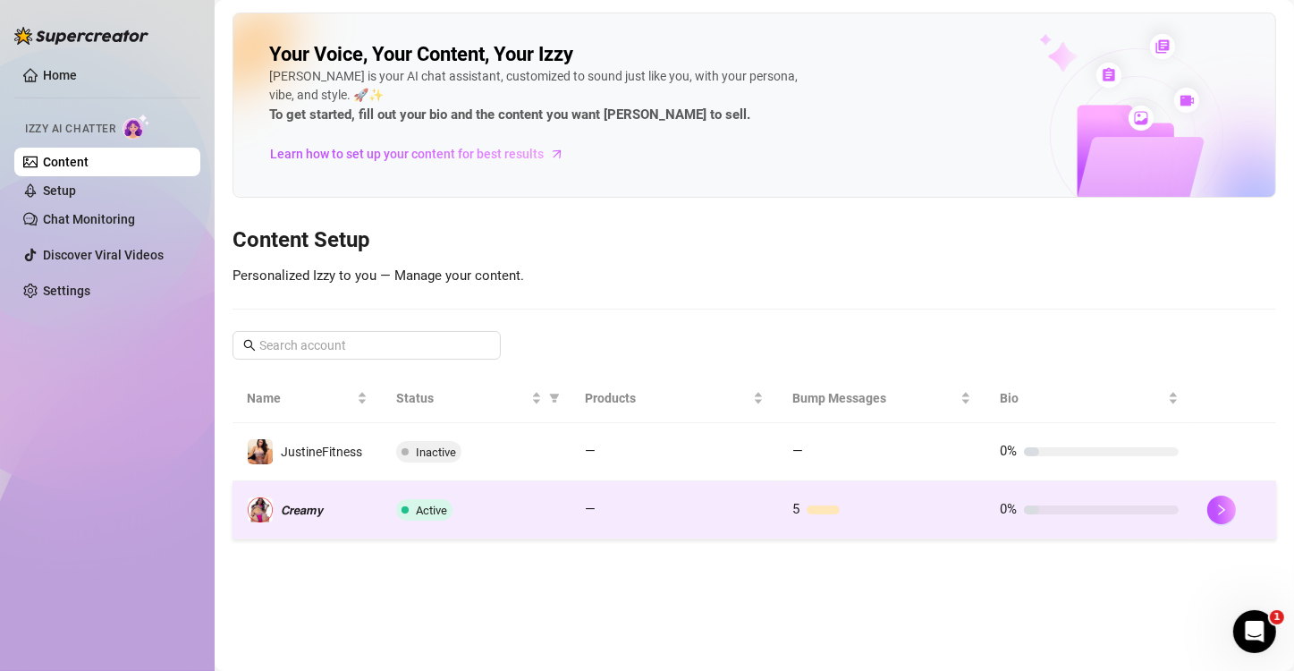
click at [495, 519] on div "Active" at bounding box center [476, 509] width 160 height 21
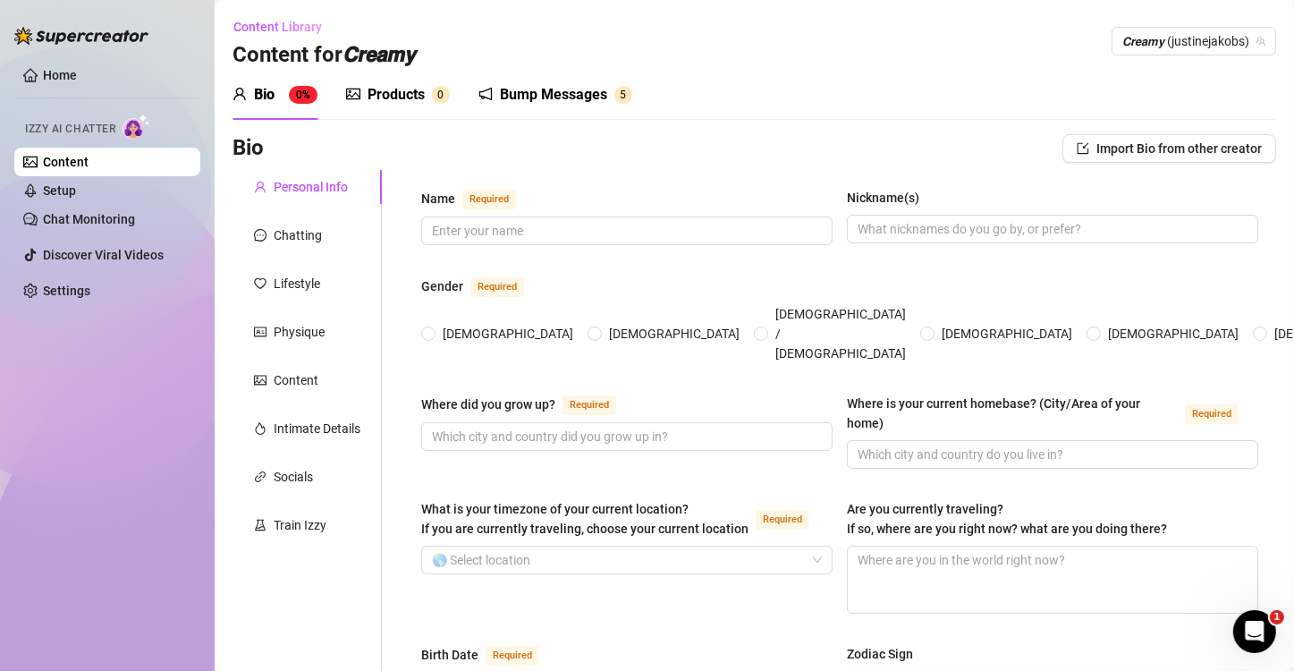
click at [532, 97] on div "Bump Messages" at bounding box center [553, 94] width 107 height 21
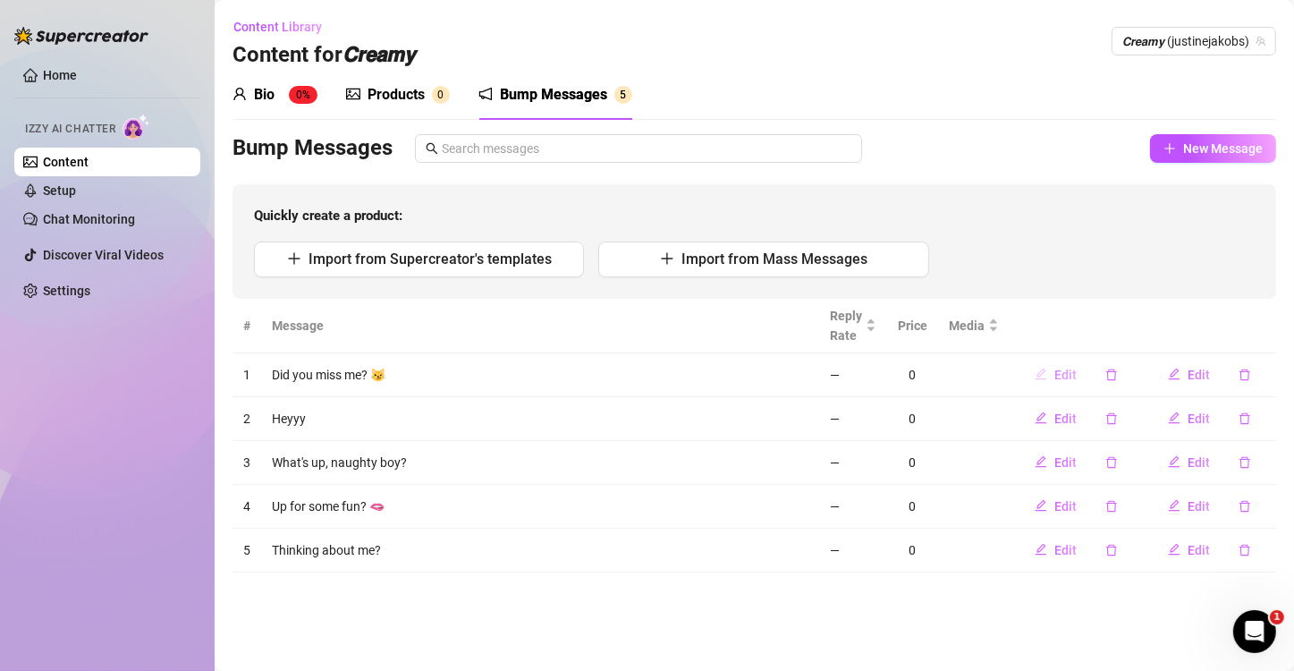
click at [1059, 372] on span "Edit" at bounding box center [1065, 374] width 22 height 14
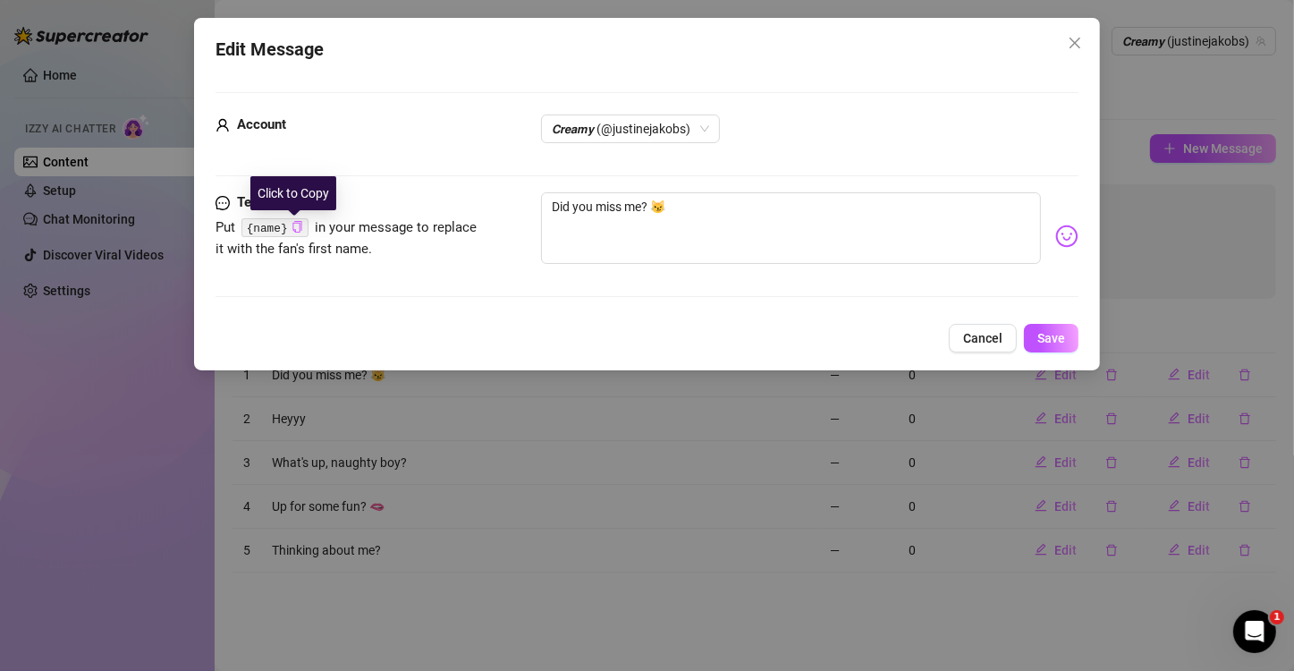
click at [291, 229] on icon "copy" at bounding box center [297, 227] width 12 height 12
click at [743, 210] on textarea "Did you miss me? 😼" at bounding box center [791, 228] width 500 height 72
paste textarea "{name}"
drag, startPoint x: 721, startPoint y: 207, endPoint x: 674, endPoint y: 215, distance: 47.0
click at [674, 215] on textarea "Did you miss me? 😼 {name}" at bounding box center [791, 228] width 500 height 72
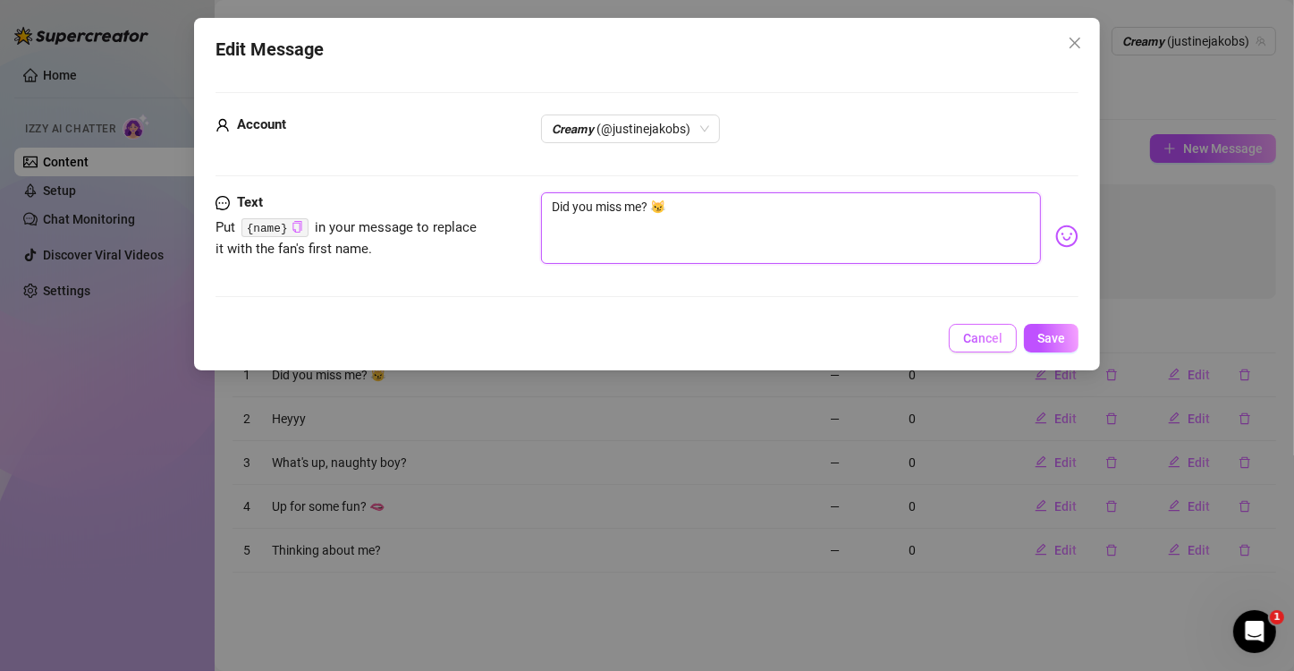
type textarea "Did you miss me? 😼"
click at [967, 336] on span "Cancel" at bounding box center [982, 338] width 39 height 14
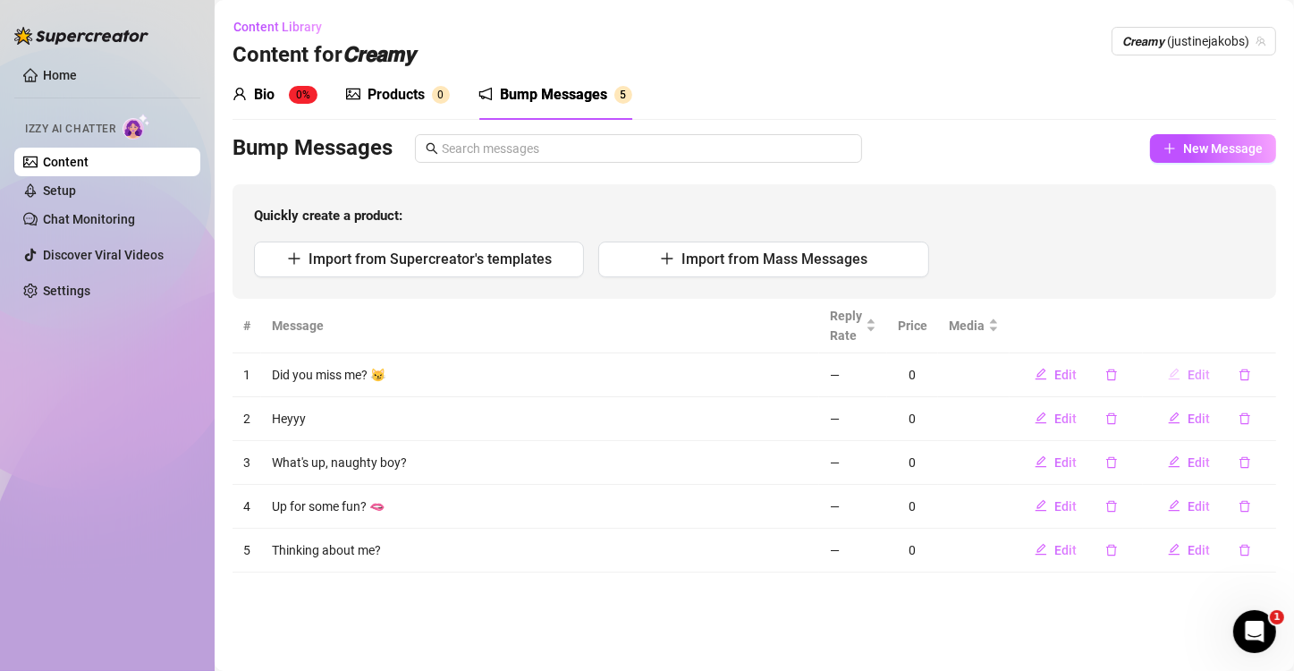
click at [1192, 379] on span "Edit" at bounding box center [1198, 374] width 22 height 14
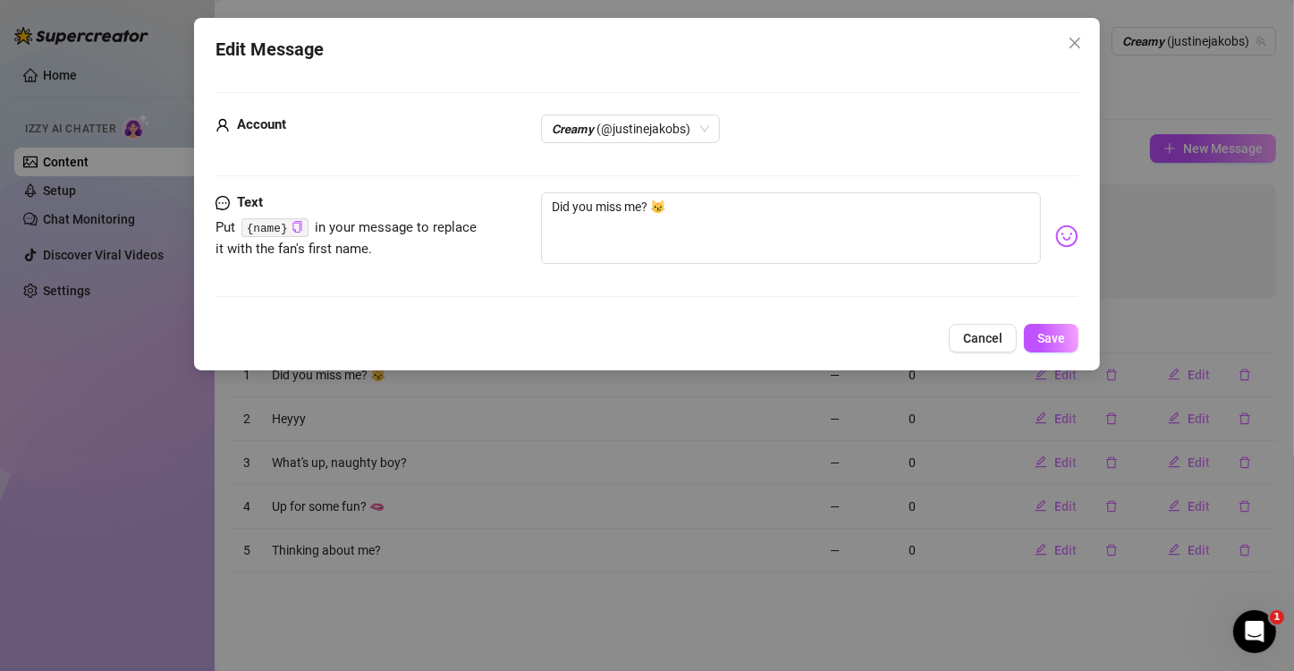
click at [595, 615] on div "Edit Message Account 𝘾𝙧𝙚𝙖𝙢𝙮 (@justinejakobs) Text Put {name} in your message to…" at bounding box center [647, 335] width 1294 height 671
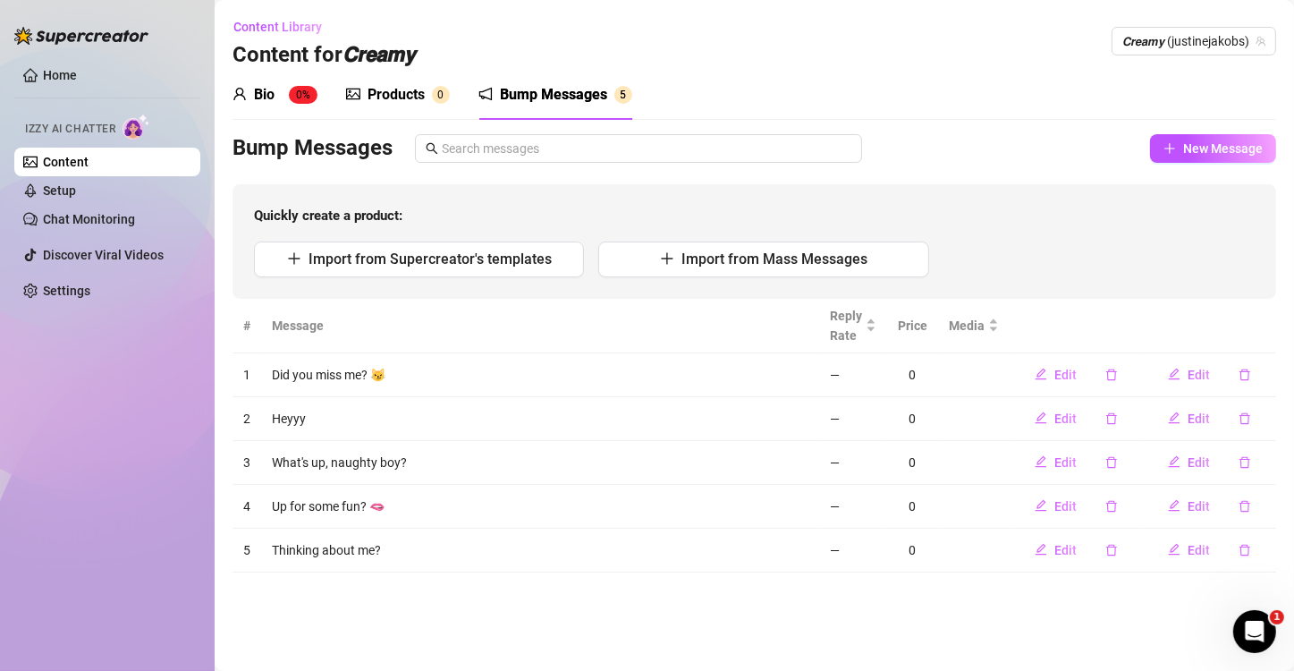
click at [559, 88] on div "Bump Messages" at bounding box center [553, 94] width 107 height 21
click at [76, 183] on link "Setup" at bounding box center [59, 190] width 33 height 14
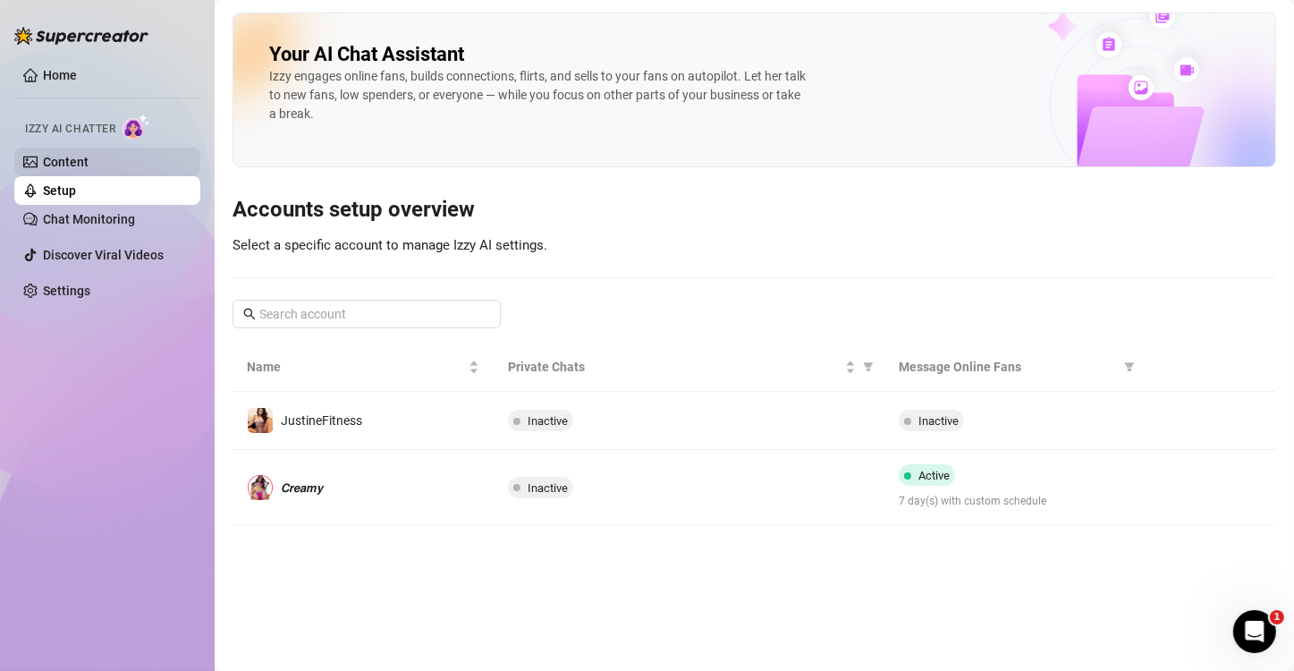
click at [72, 162] on link "Content" at bounding box center [66, 162] width 46 height 14
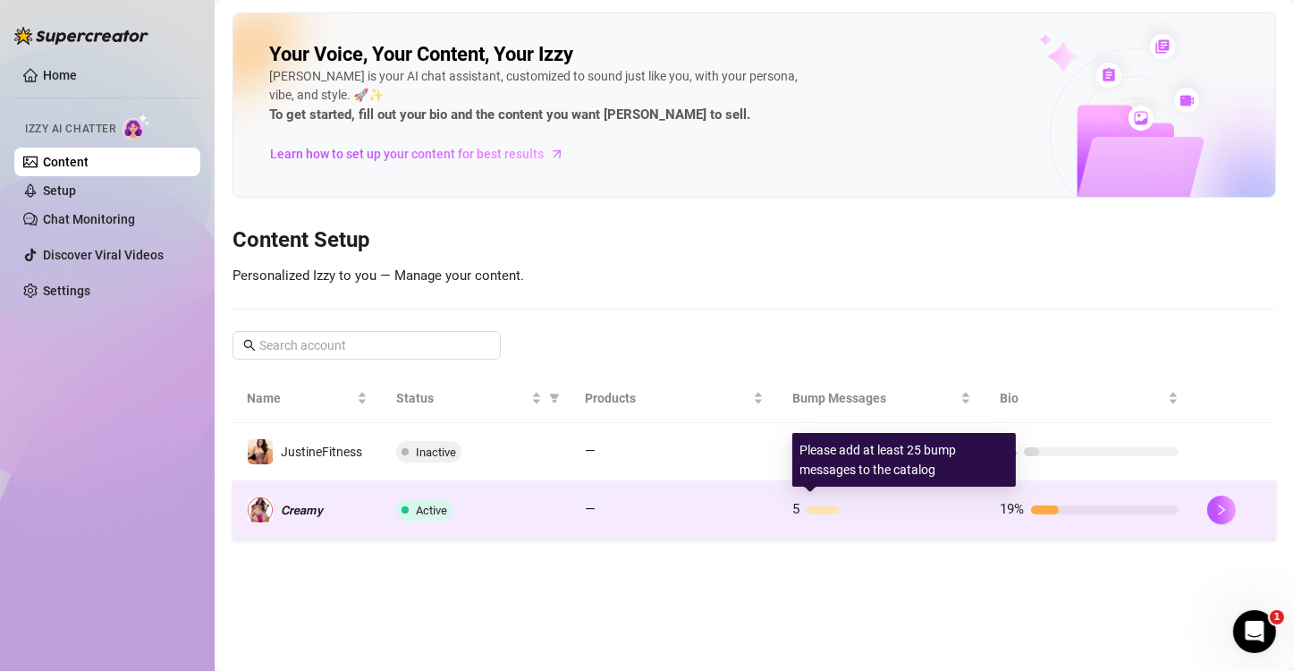
click at [793, 517] on span "5" at bounding box center [795, 509] width 7 height 21
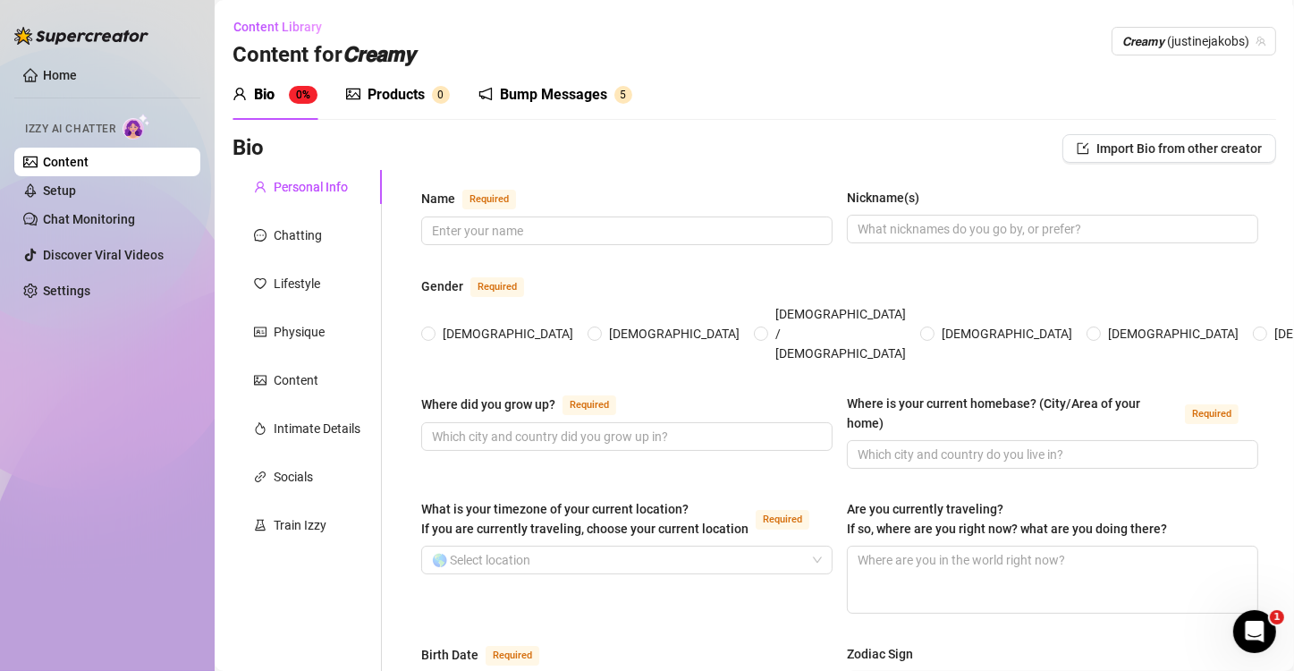
click at [550, 103] on div "Bump Messages" at bounding box center [553, 94] width 107 height 21
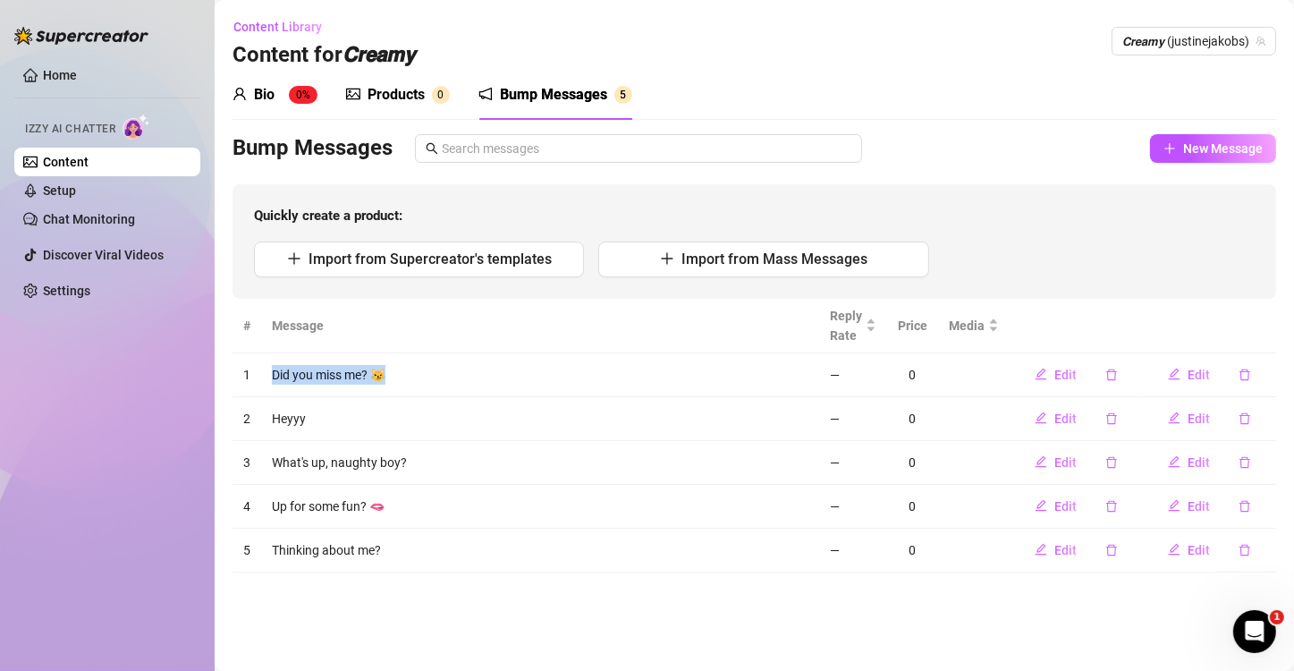
drag, startPoint x: 270, startPoint y: 375, endPoint x: 447, endPoint y: 415, distance: 181.5
click at [403, 376] on td "Did you miss me? 😼" at bounding box center [540, 375] width 558 height 44
copy td "Did you miss me? 😼"
click at [581, 515] on td "Up for some fun? 🫦" at bounding box center [540, 507] width 558 height 44
drag, startPoint x: 270, startPoint y: 411, endPoint x: 317, endPoint y: 411, distance: 47.4
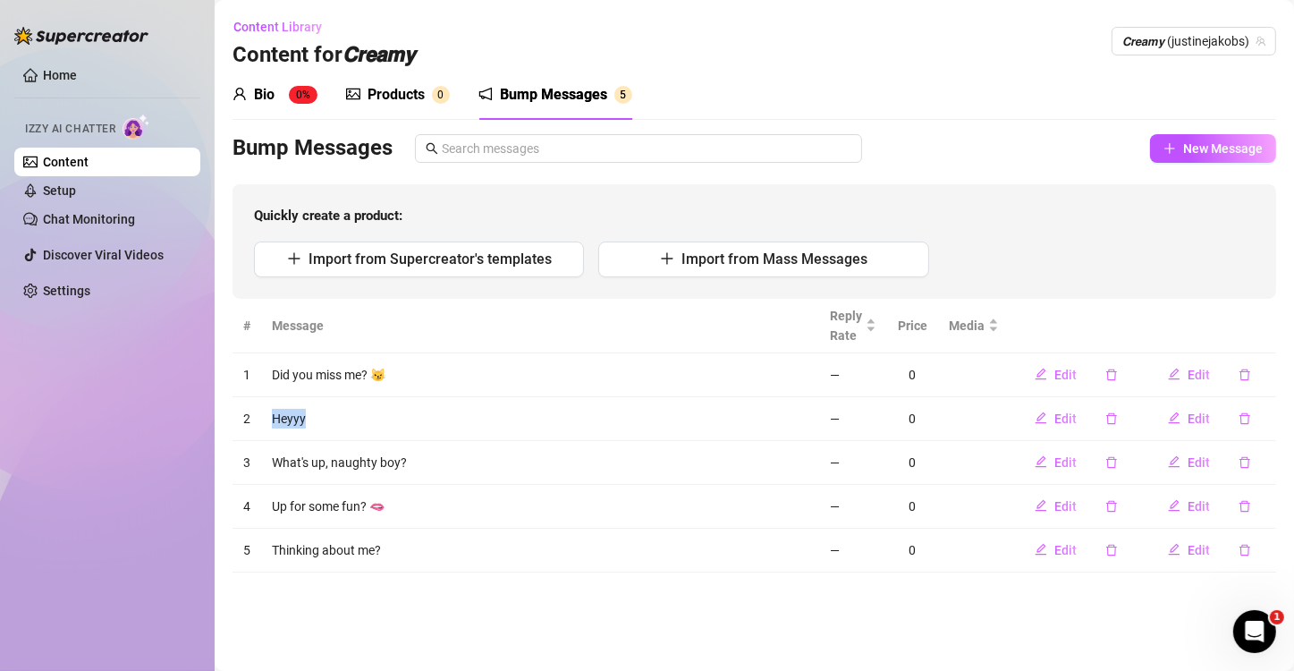
click at [317, 411] on td "Heyyy" at bounding box center [540, 419] width 558 height 44
copy td "Heyyy"
click at [552, 438] on td "Heyyy" at bounding box center [540, 419] width 558 height 44
drag, startPoint x: 272, startPoint y: 455, endPoint x: 414, endPoint y: 453, distance: 142.2
click at [414, 453] on td "What's up, naughty boy?" at bounding box center [540, 463] width 558 height 44
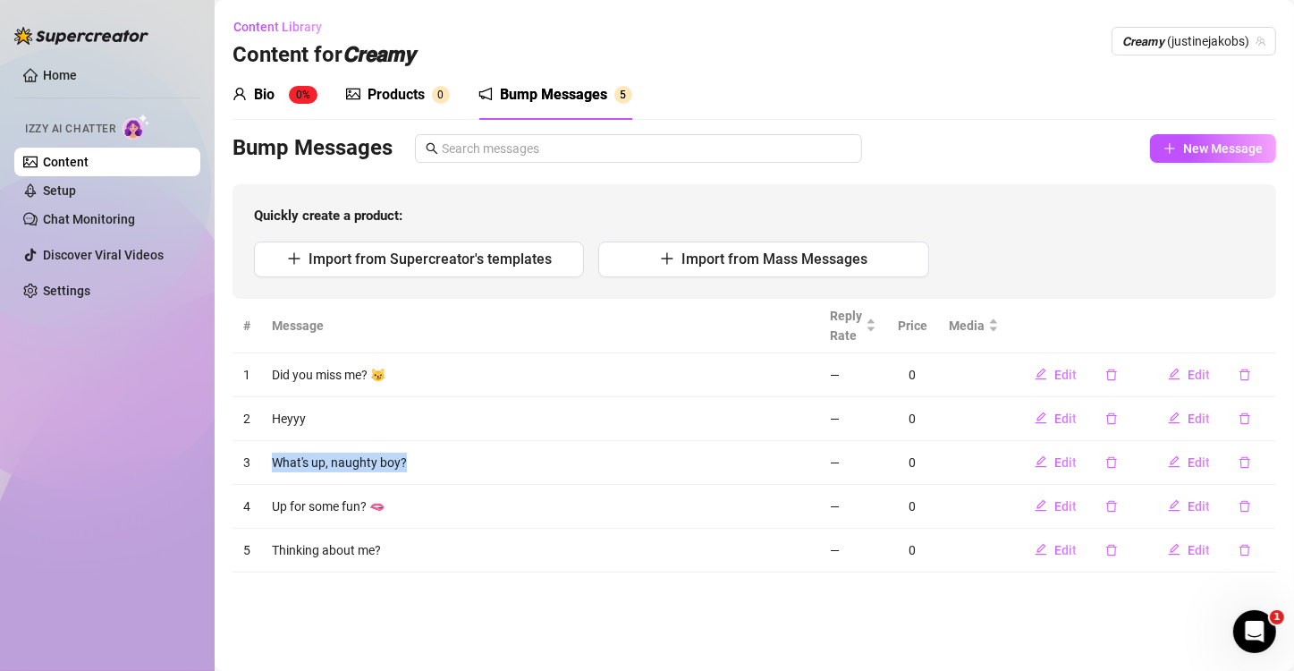
copy td "What's up, naughty boy?"
click at [536, 541] on td "Thinking about me?" at bounding box center [540, 550] width 558 height 44
drag, startPoint x: 267, startPoint y: 512, endPoint x: 415, endPoint y: 501, distance: 148.0
click at [414, 500] on td "Up for some fun? 🫦" at bounding box center [540, 507] width 558 height 44
copy td "Up for some fun? 🫦"
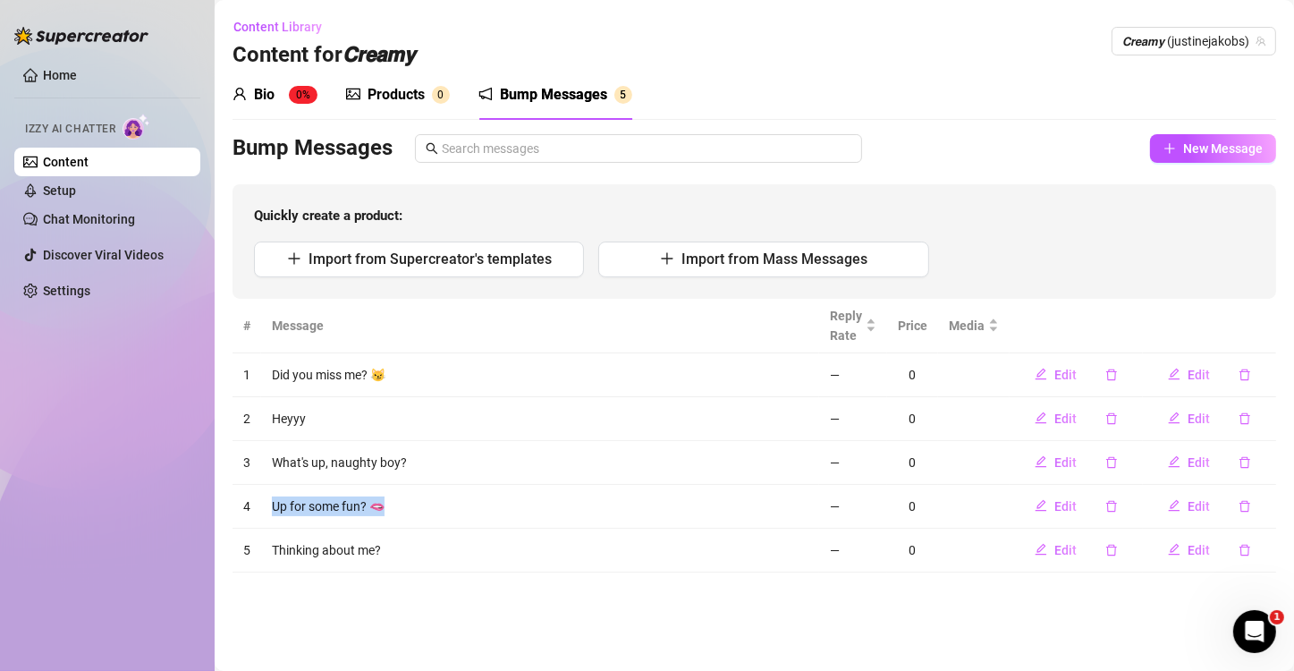
click at [516, 525] on td "Up for some fun? 🫦" at bounding box center [540, 507] width 558 height 44
drag, startPoint x: 269, startPoint y: 554, endPoint x: 417, endPoint y: 544, distance: 147.9
click at [417, 544] on td "Thinking about me?" at bounding box center [540, 550] width 558 height 44
copy td "Thinking about me?"
click at [539, 542] on td "Thinking about me?" at bounding box center [540, 550] width 558 height 44
